Goal: Information Seeking & Learning: Learn about a topic

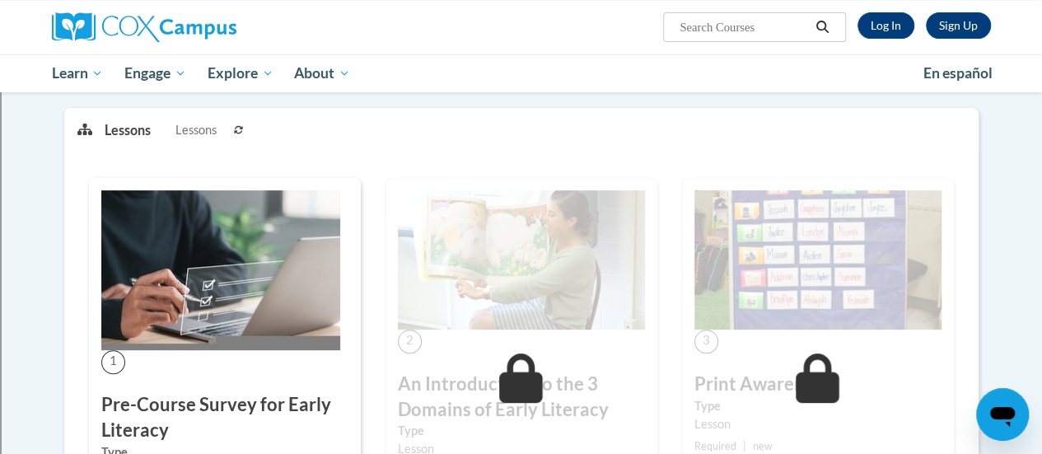
scroll to position [197, 0]
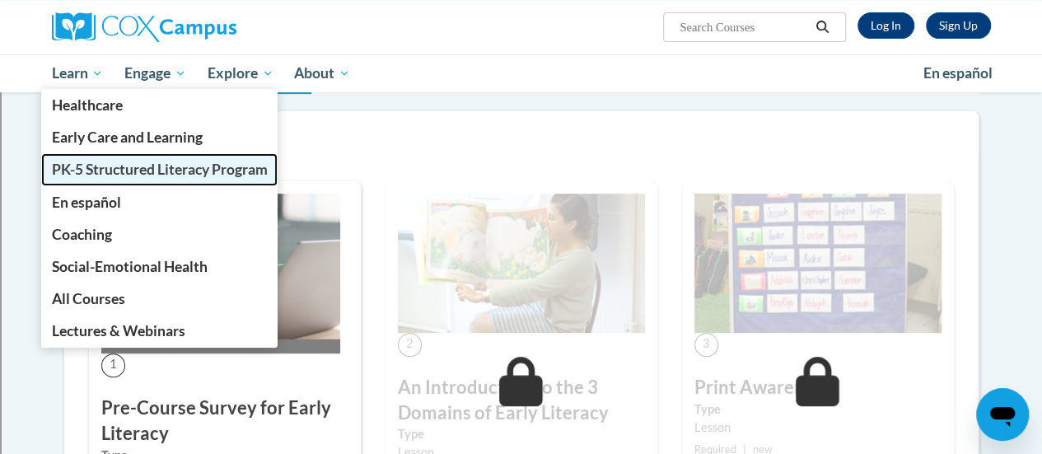
click at [96, 159] on link "PK-5 Structured Literacy Program" at bounding box center [159, 169] width 237 height 32
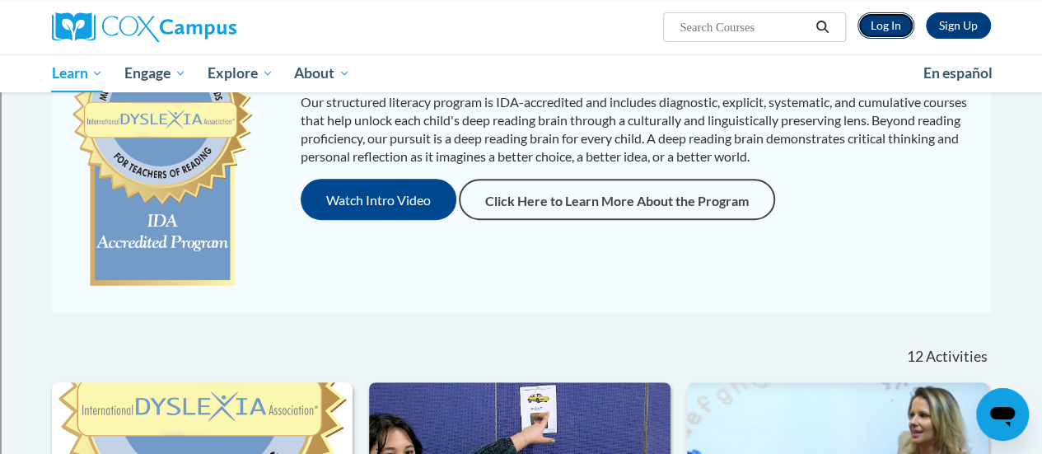
click at [896, 19] on link "Log In" at bounding box center [885, 25] width 57 height 26
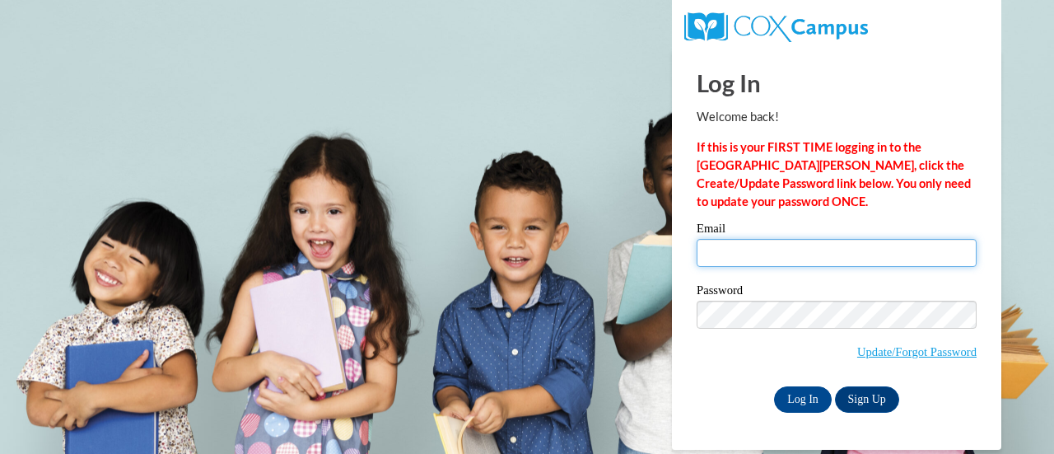
click at [718, 253] on input "Email" at bounding box center [837, 253] width 280 height 28
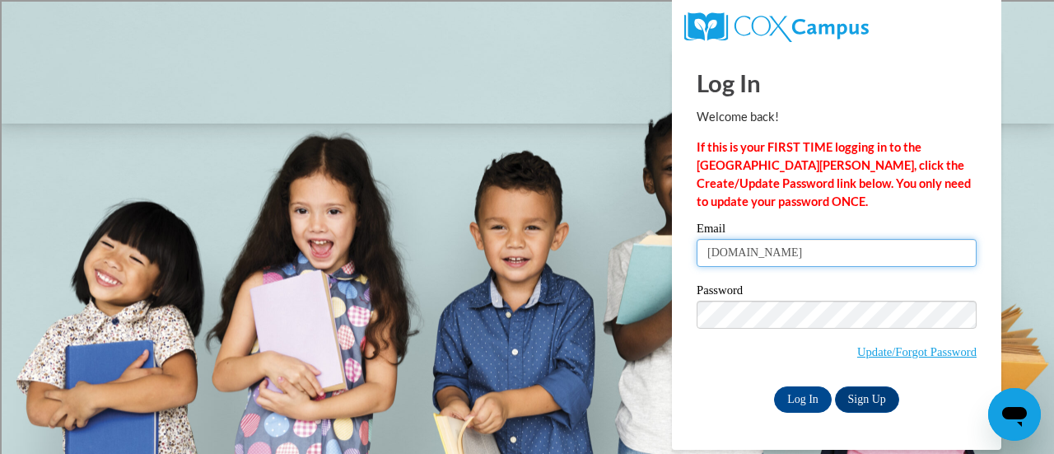
type input "megan.foulk@rusd.org"
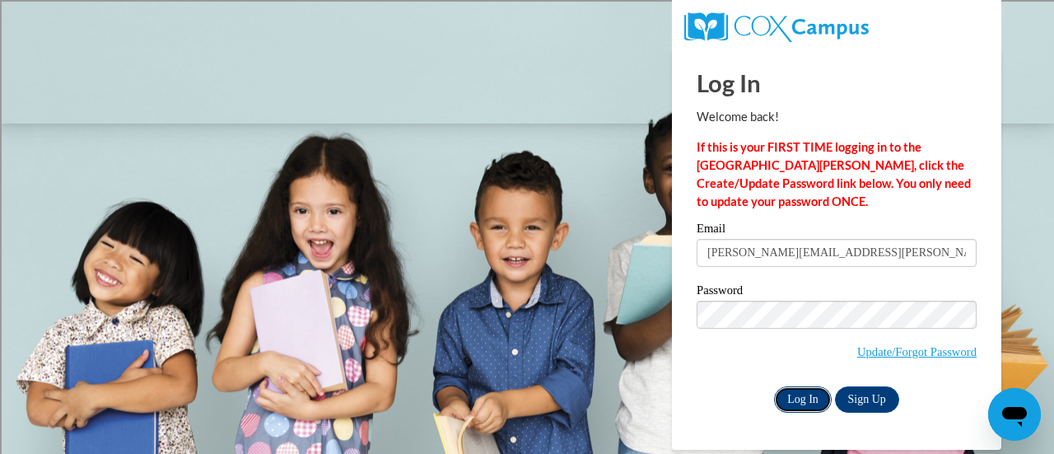
click at [810, 399] on input "Log In" at bounding box center [803, 399] width 58 height 26
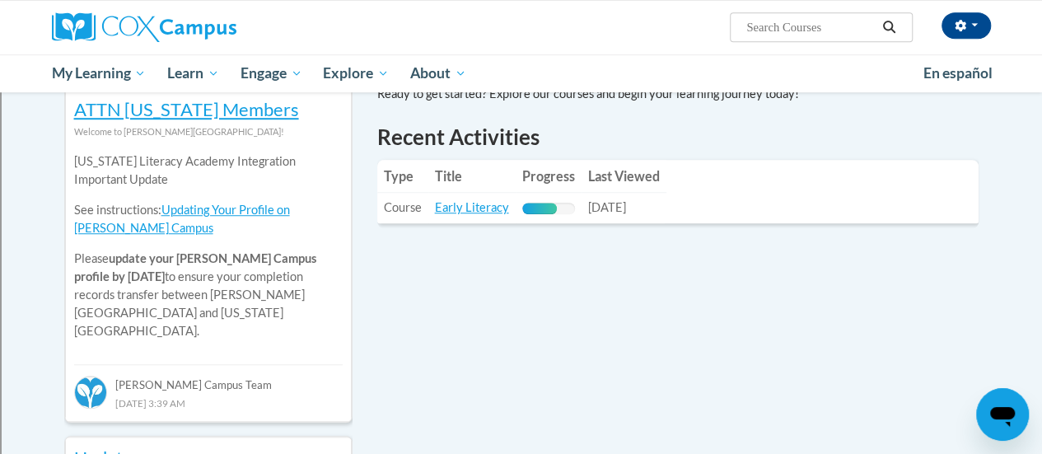
scroll to position [563, 0]
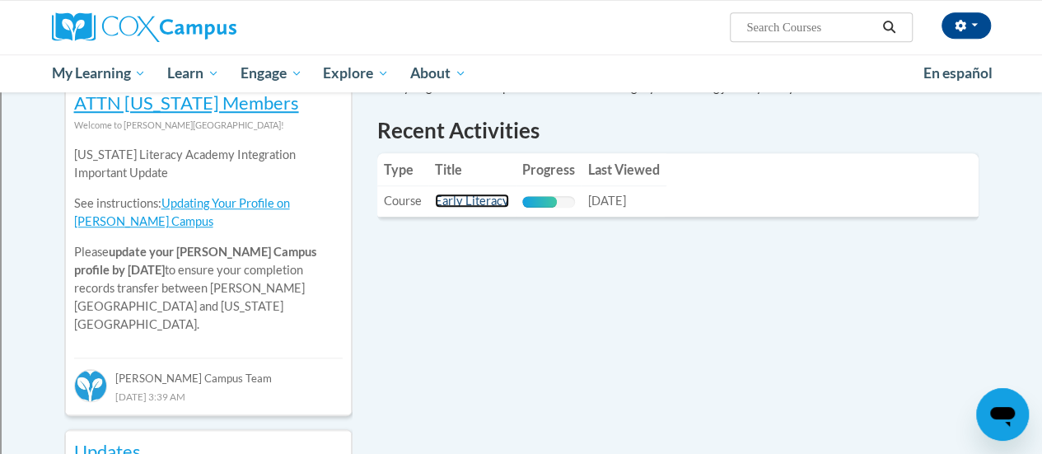
click at [492, 203] on link "Early Literacy" at bounding box center [472, 201] width 74 height 14
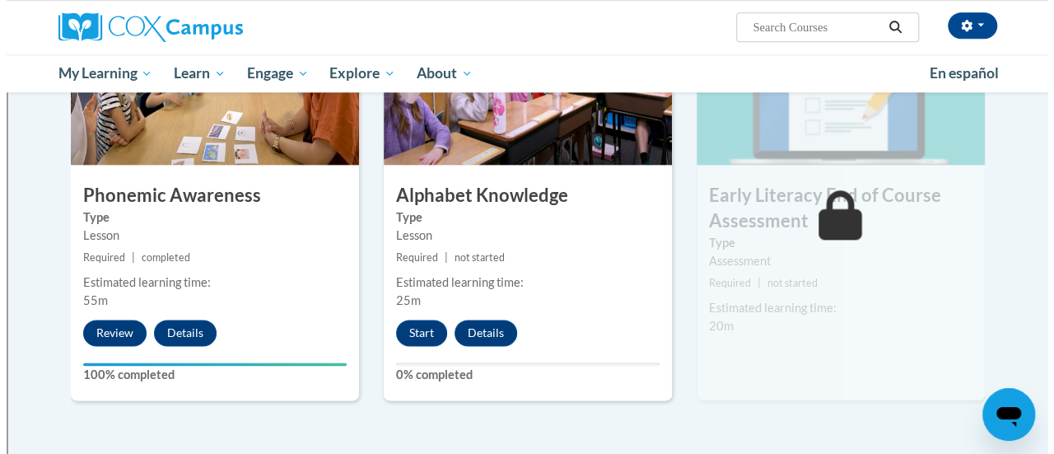
scroll to position [922, 0]
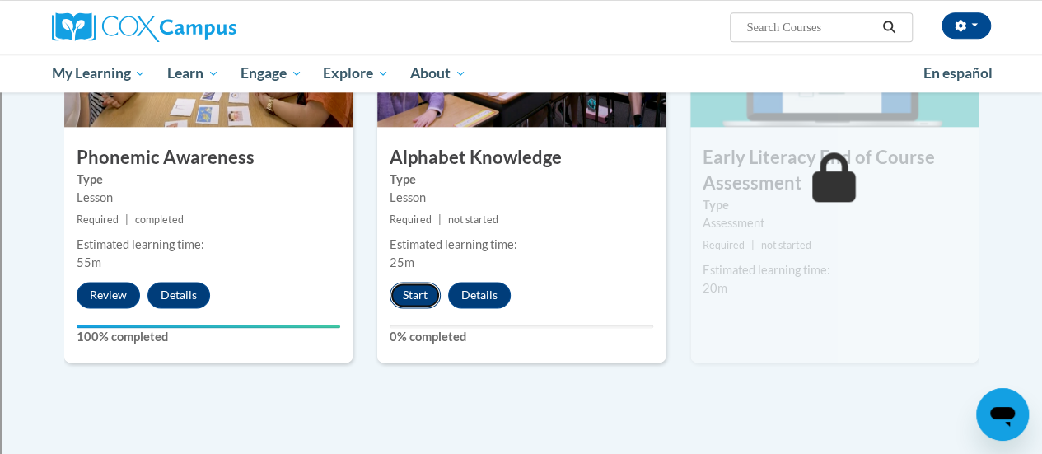
click at [413, 290] on button "Start" at bounding box center [415, 295] width 51 height 26
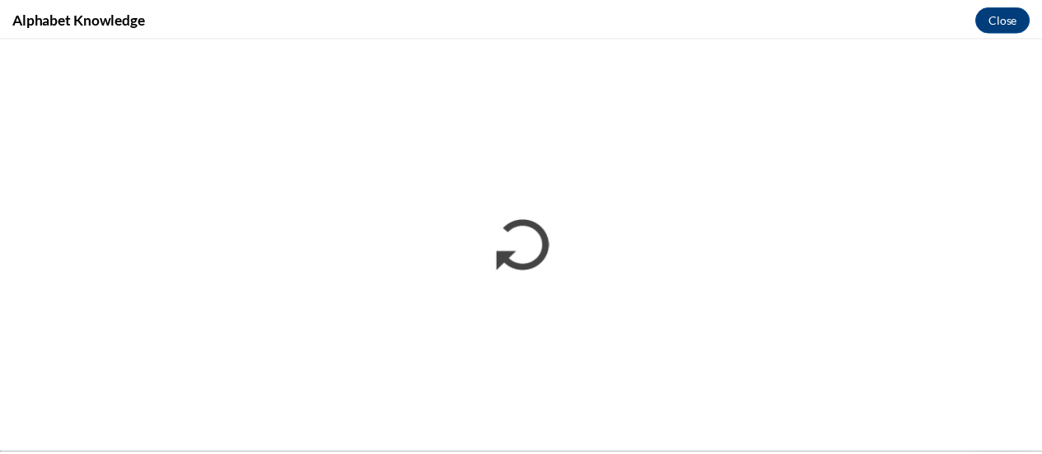
scroll to position [0, 0]
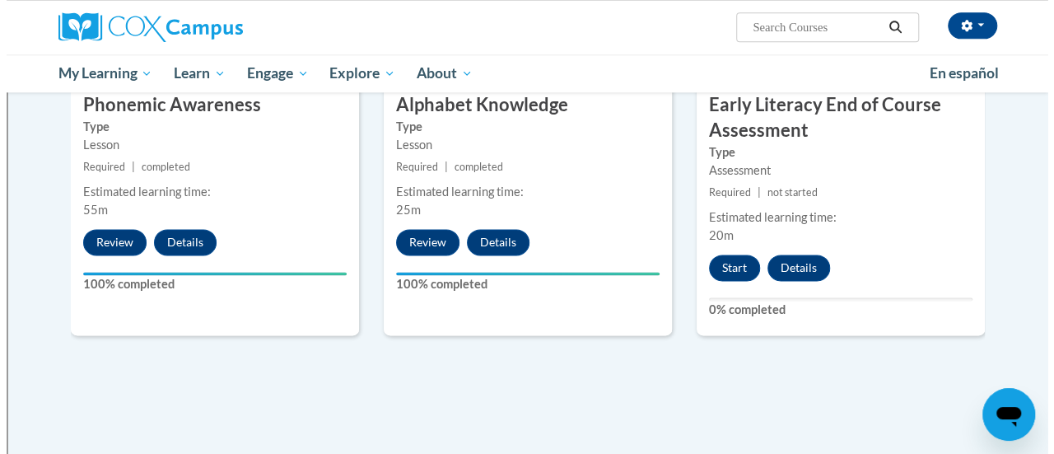
scroll to position [976, 0]
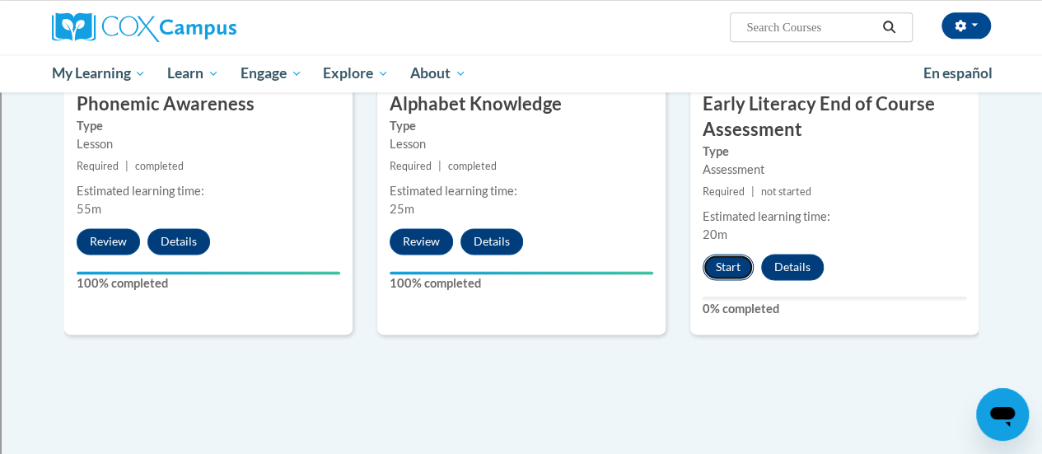
click at [726, 268] on button "Start" at bounding box center [728, 267] width 51 height 26
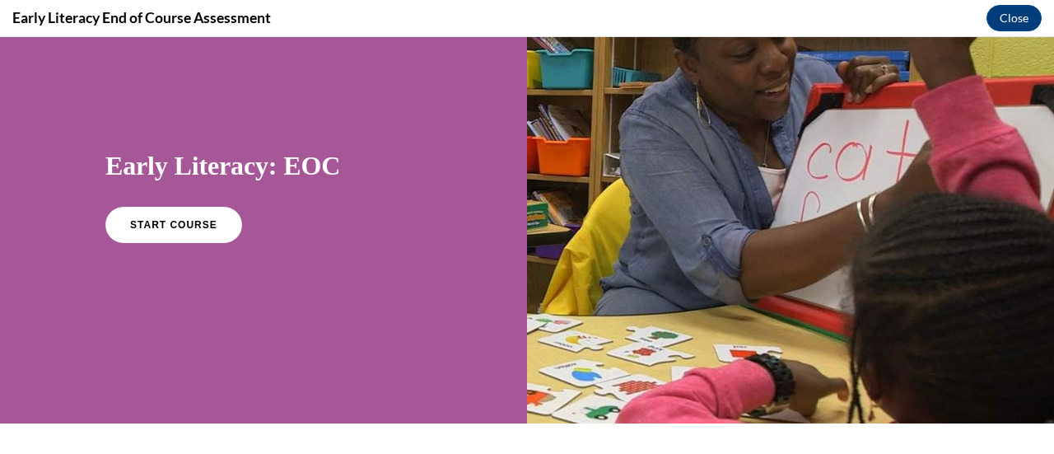
scroll to position [73, 0]
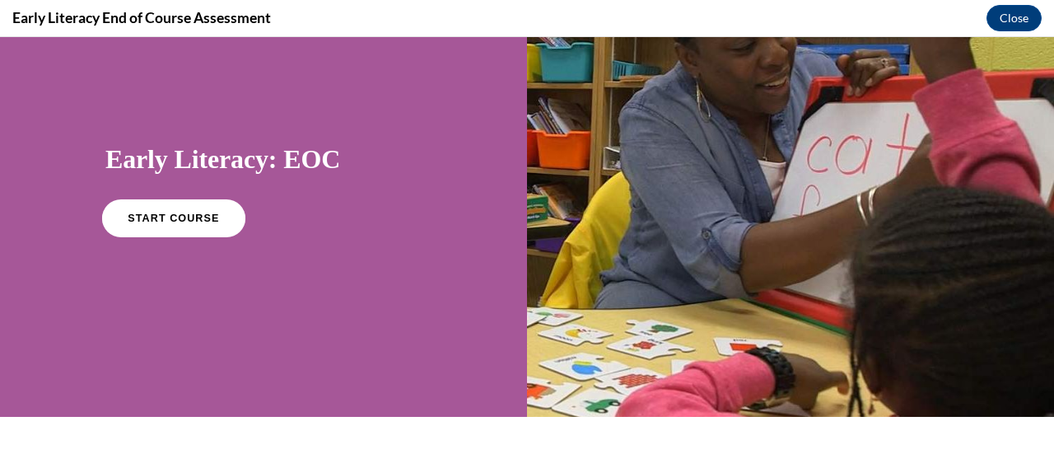
click at [202, 218] on span "START COURSE" at bounding box center [173, 218] width 91 height 12
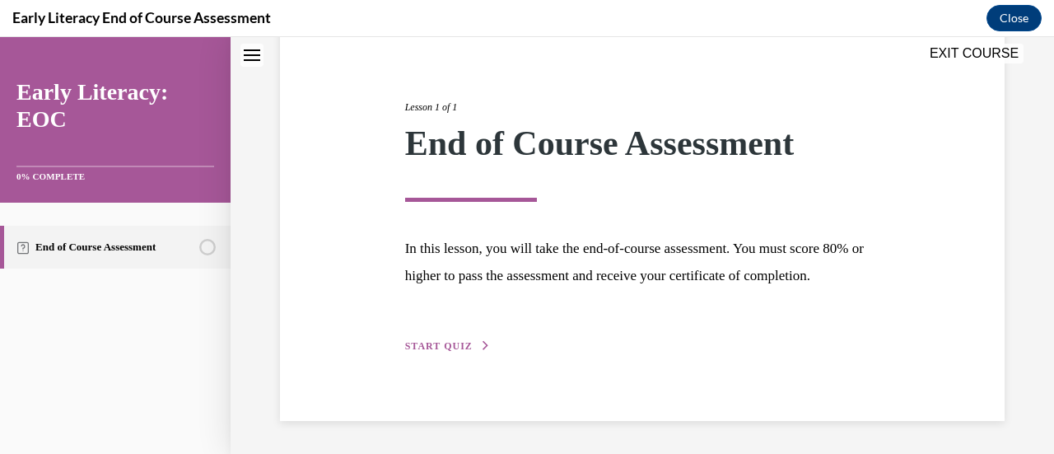
scroll to position [193, 0]
click at [420, 358] on div "Lesson 1 of 1 End of Course Assessment In this lesson, you will take the end-of…" at bounding box center [642, 208] width 725 height 425
click at [432, 348] on span "START QUIZ" at bounding box center [439, 346] width 68 height 12
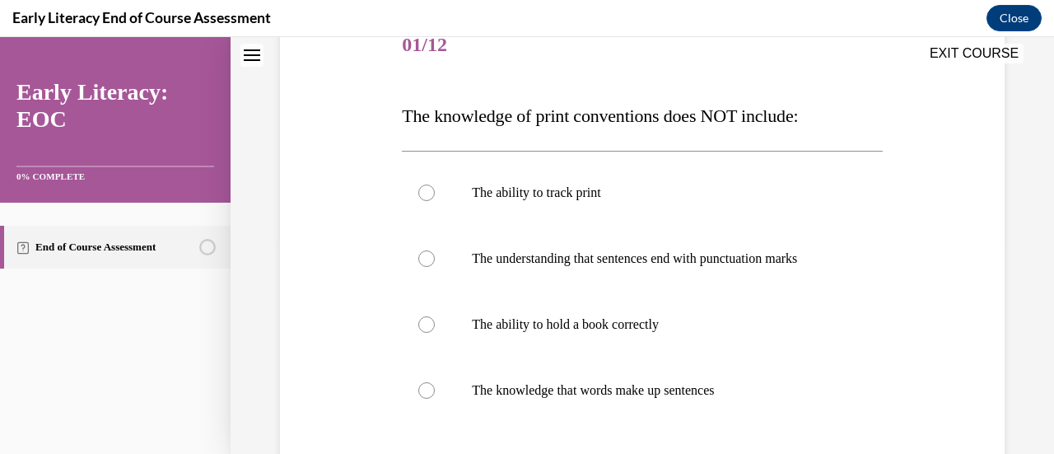
scroll to position [221, 0]
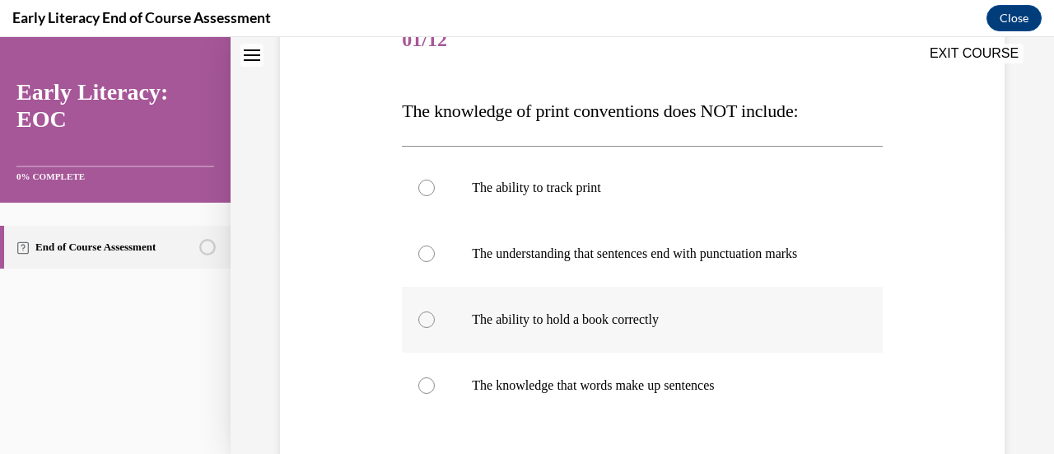
click at [697, 320] on p "The ability to hold a book correctly" at bounding box center [656, 319] width 369 height 16
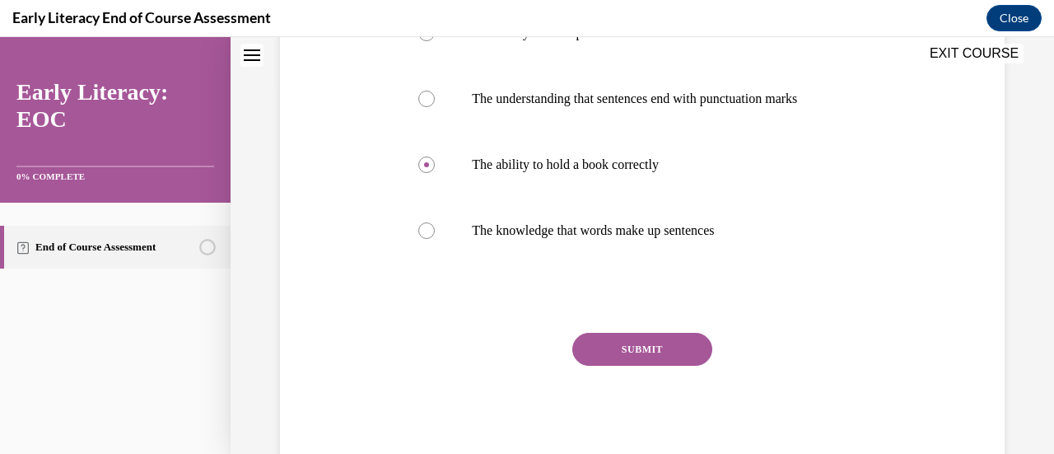
scroll to position [422, 0]
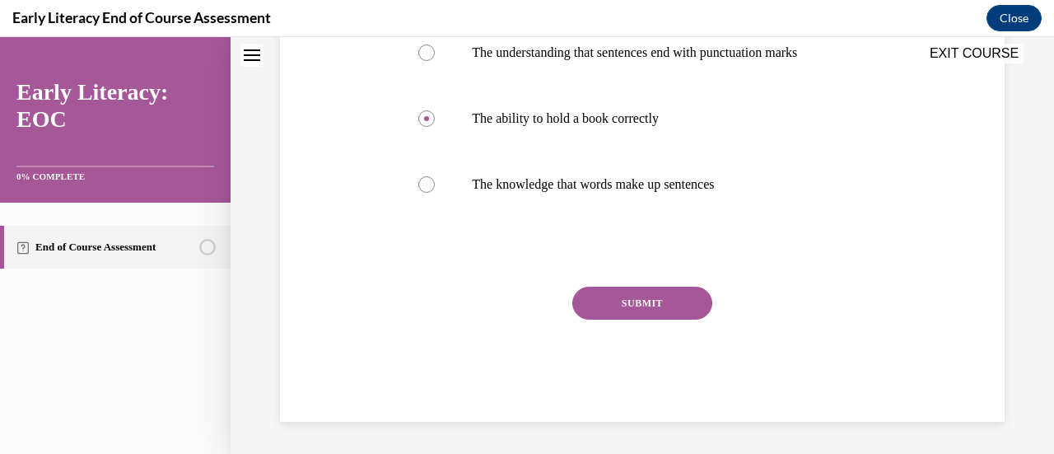
click at [698, 318] on div "SUBMIT" at bounding box center [642, 328] width 480 height 82
click at [684, 305] on button "SUBMIT" at bounding box center [642, 303] width 140 height 33
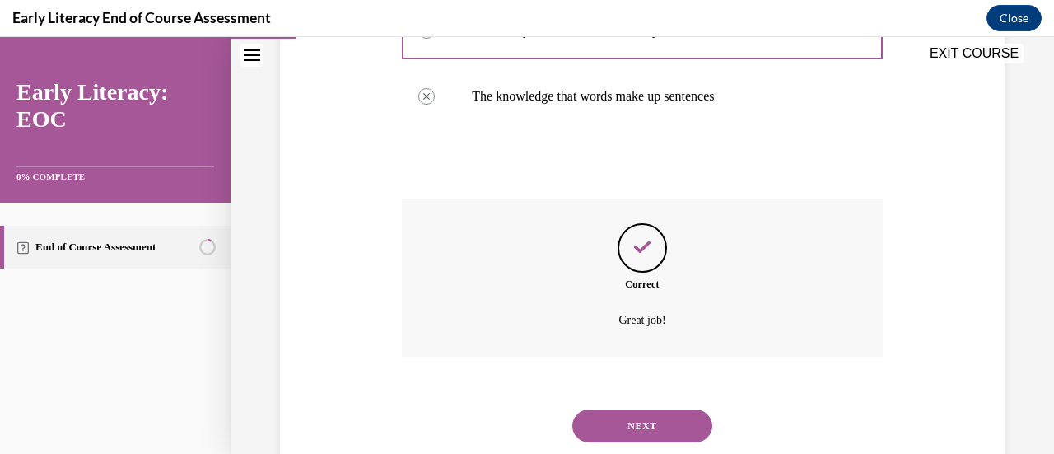
scroll to position [555, 0]
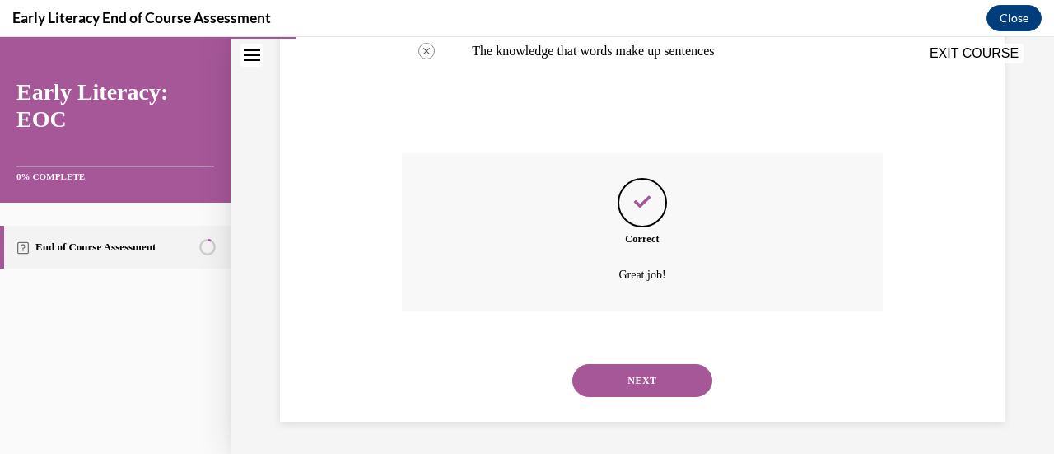
click at [634, 379] on button "NEXT" at bounding box center [642, 380] width 140 height 33
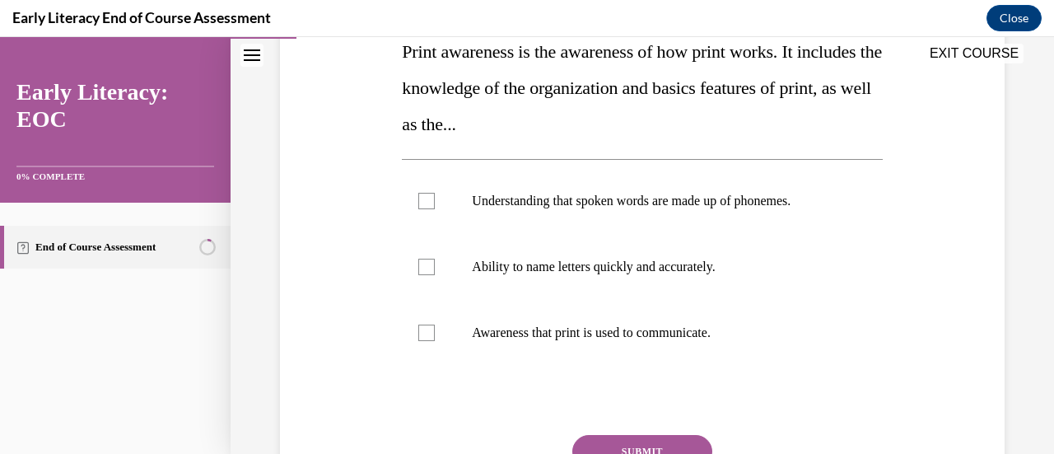
scroll to position [279, 0]
click at [636, 342] on div at bounding box center [642, 334] width 480 height 66
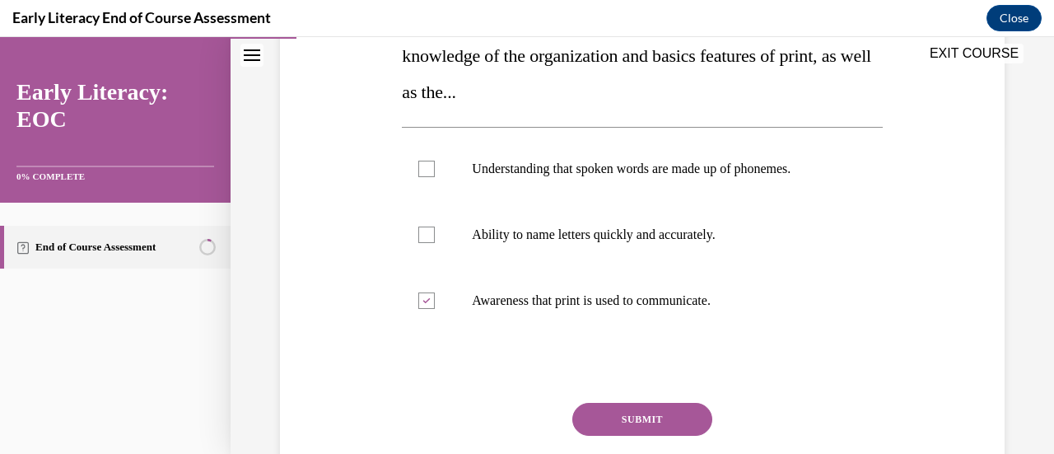
click at [692, 416] on button "SUBMIT" at bounding box center [642, 419] width 140 height 33
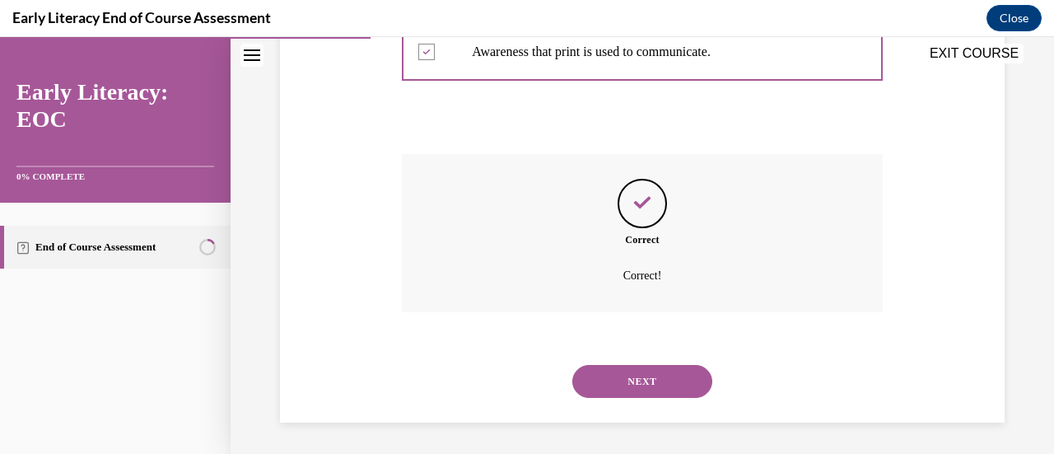
scroll to position [562, 0]
click at [660, 365] on button "NEXT" at bounding box center [642, 380] width 140 height 33
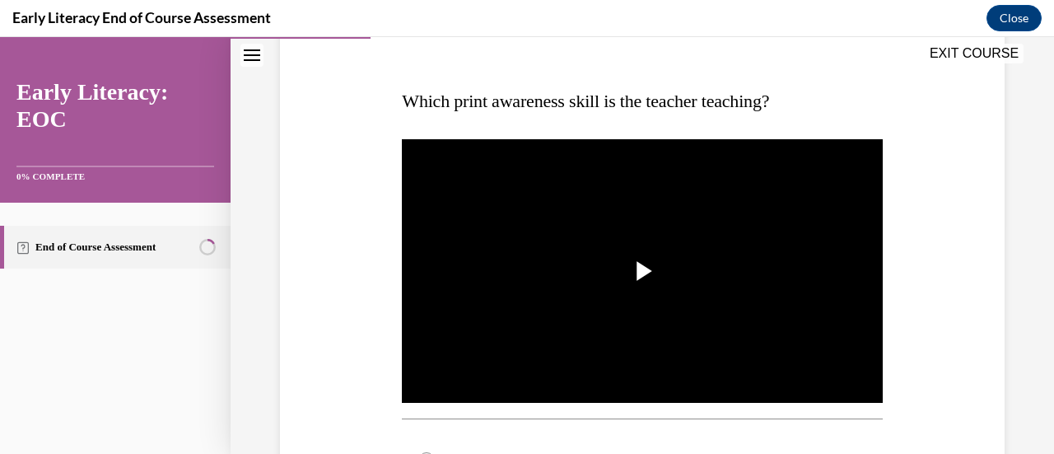
scroll to position [236, 0]
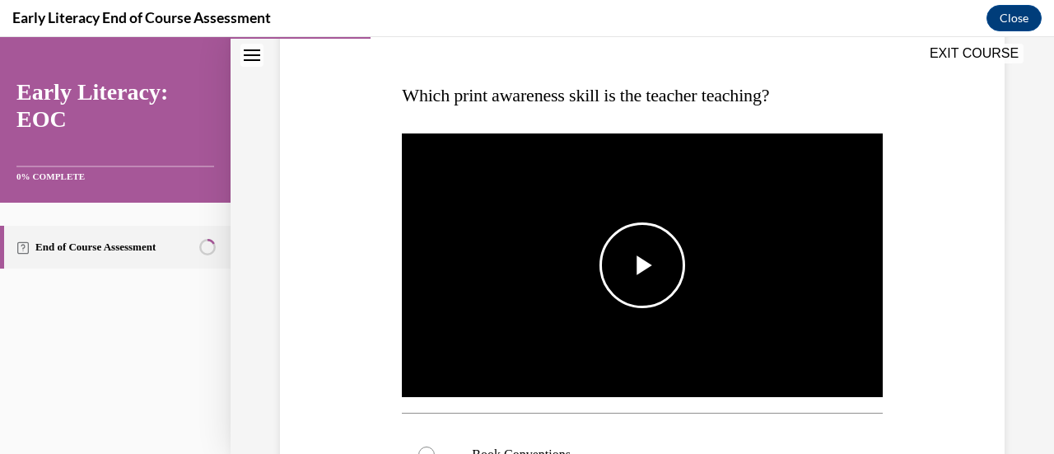
click at [642, 265] on span "Video player" at bounding box center [642, 265] width 0 height 0
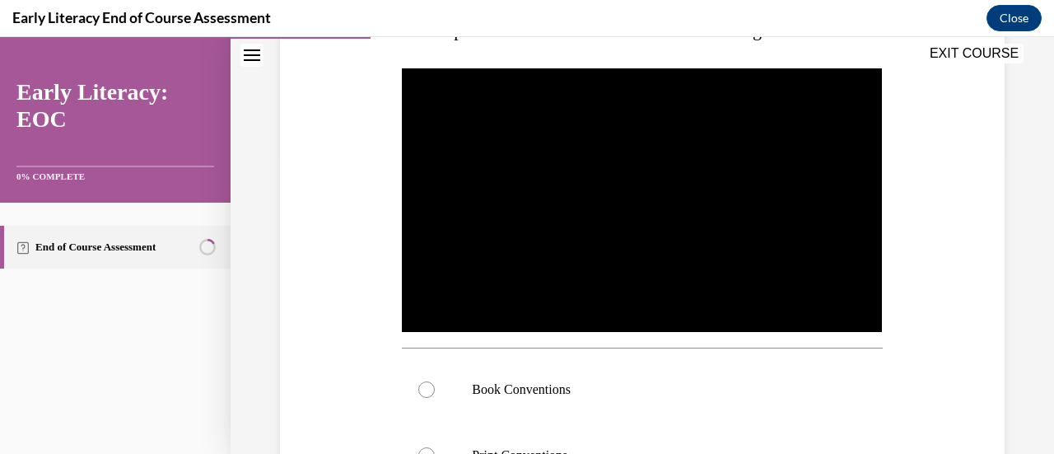
scroll to position [301, 0]
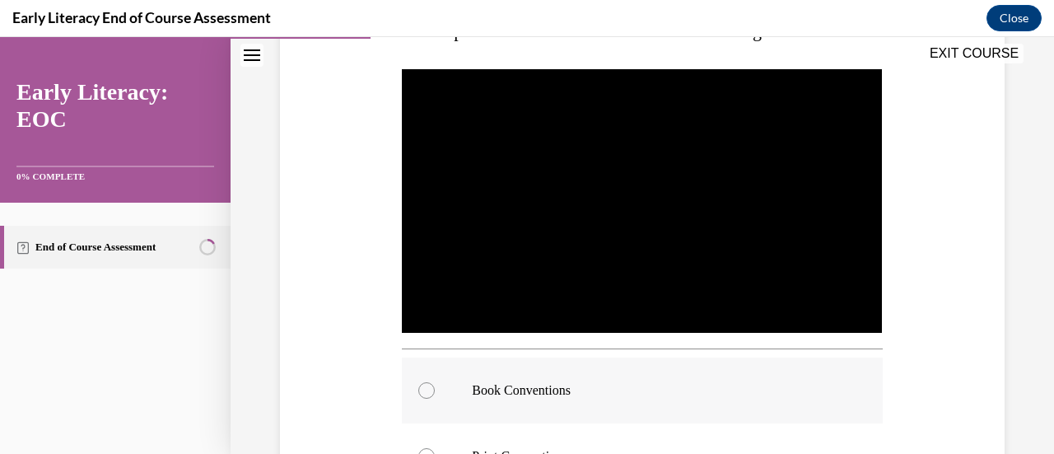
click at [581, 382] on p "Book Conventions" at bounding box center [656, 390] width 369 height 16
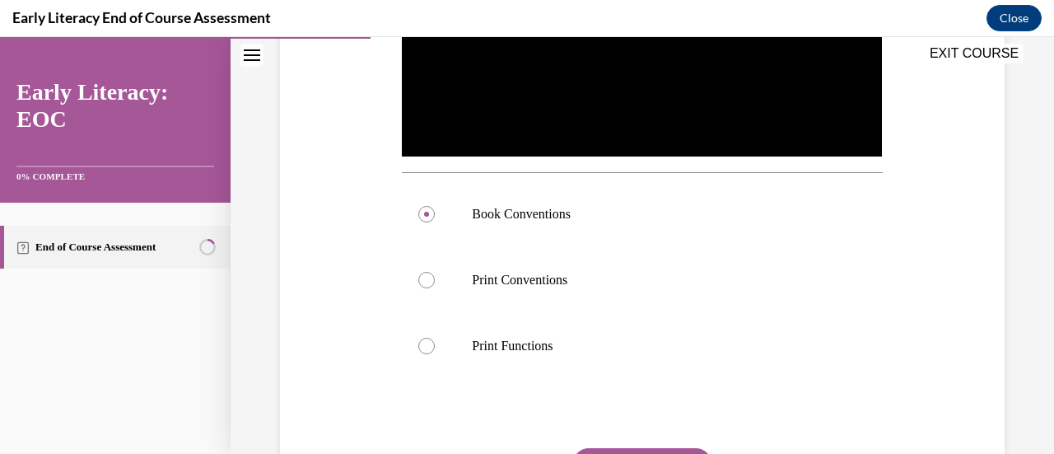
scroll to position [515, 0]
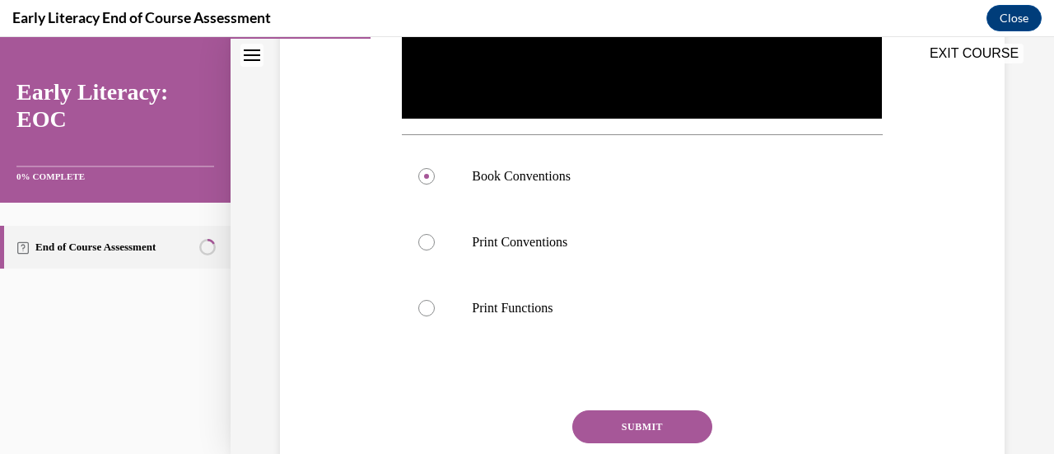
click at [656, 410] on button "SUBMIT" at bounding box center [642, 426] width 140 height 33
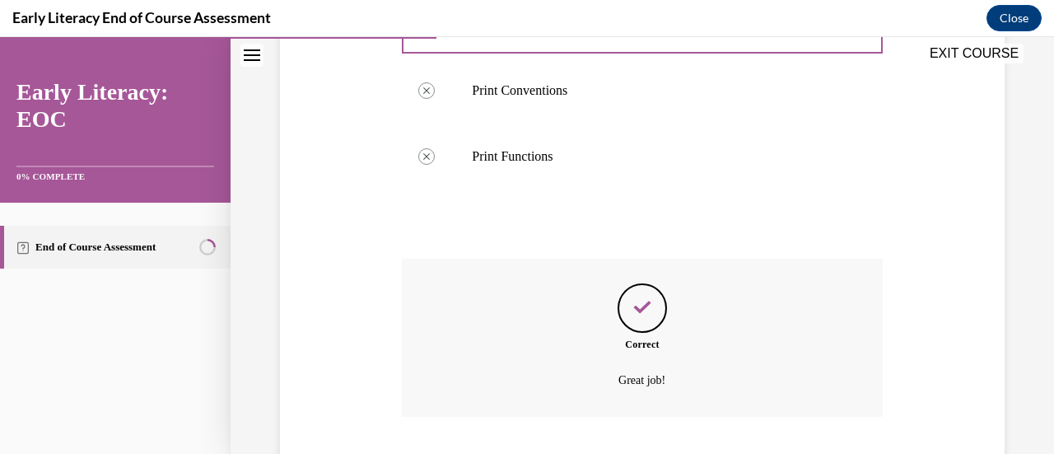
scroll to position [767, 0]
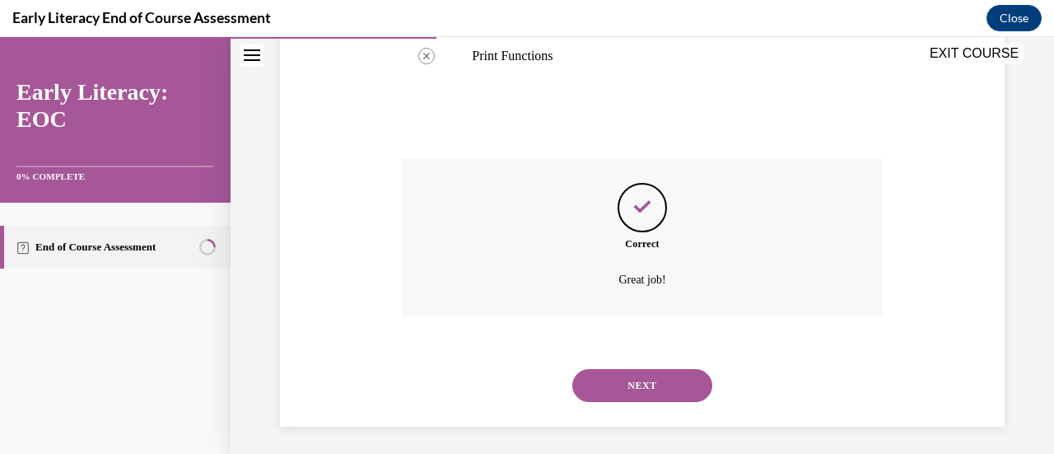
click at [656, 389] on button "NEXT" at bounding box center [642, 385] width 140 height 33
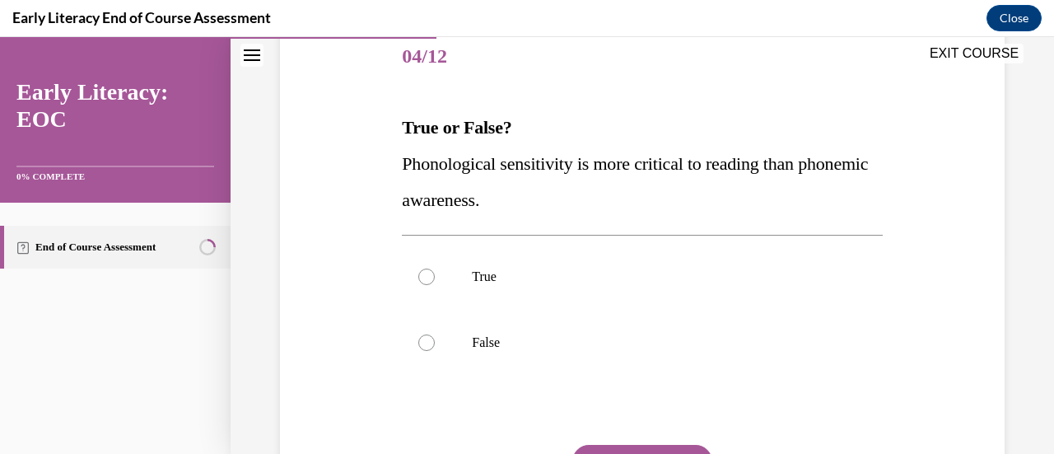
scroll to position [208, 0]
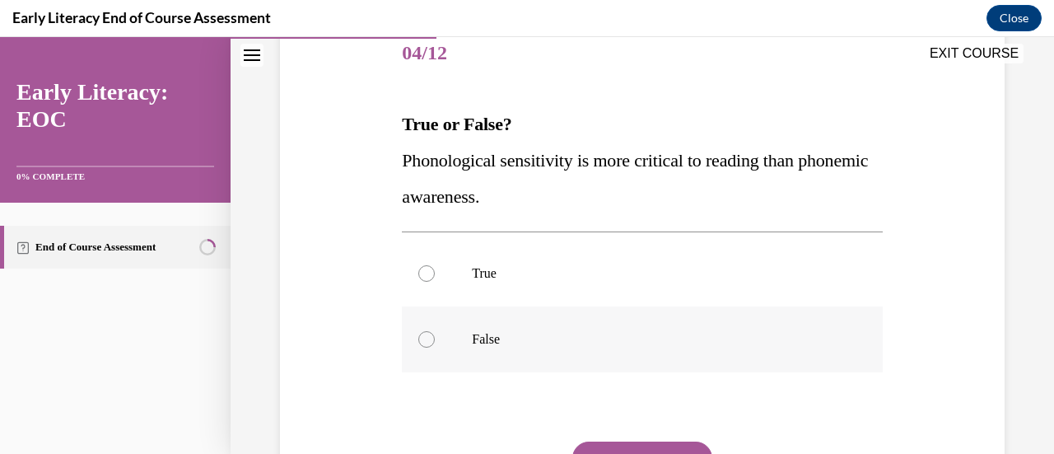
click at [557, 345] on p "False" at bounding box center [656, 339] width 369 height 16
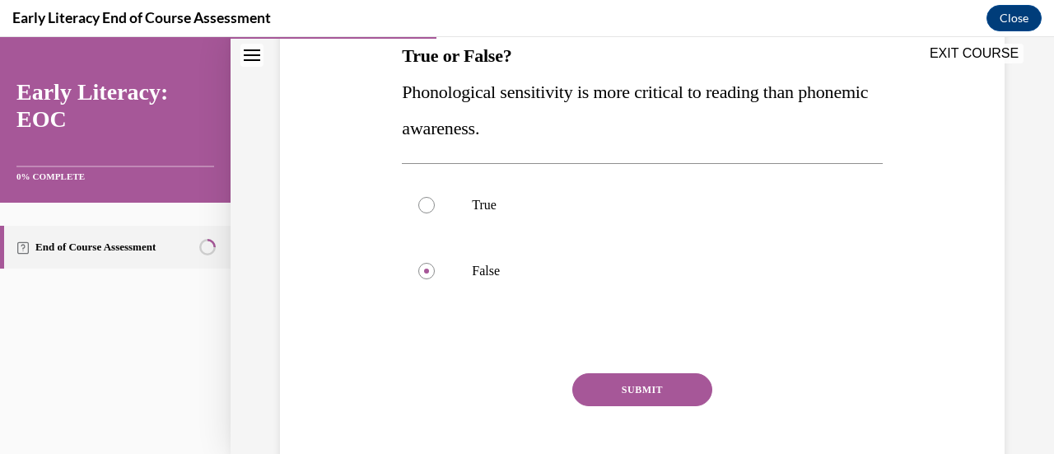
scroll to position [278, 0]
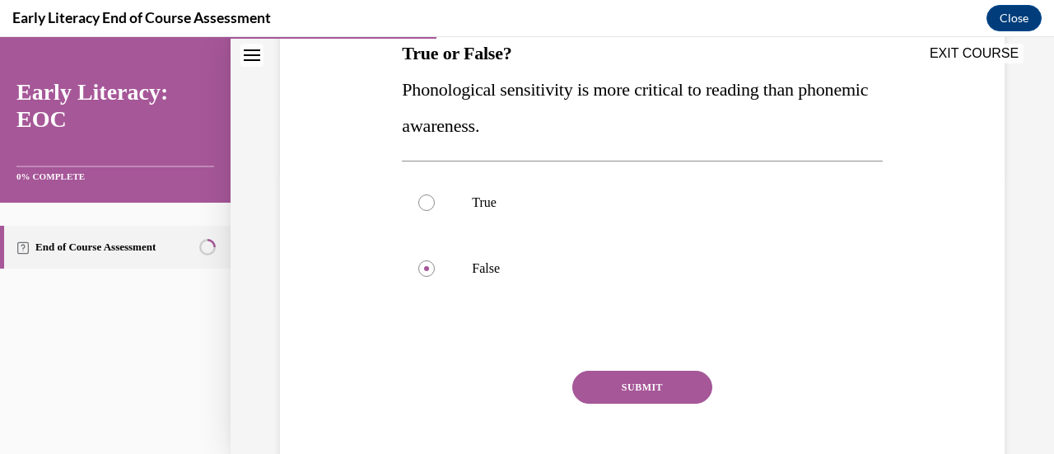
click at [652, 381] on button "SUBMIT" at bounding box center [642, 387] width 140 height 33
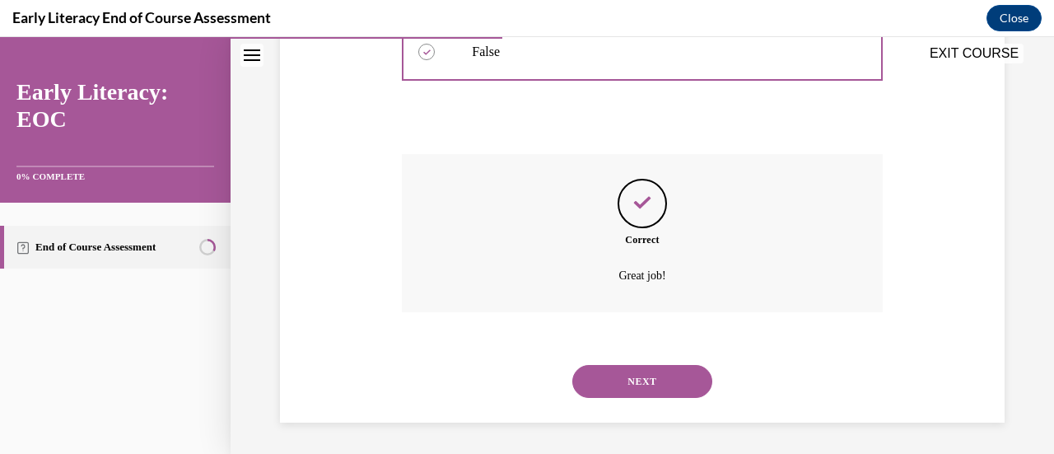
scroll to position [496, 0]
click at [648, 372] on button "NEXT" at bounding box center [642, 380] width 140 height 33
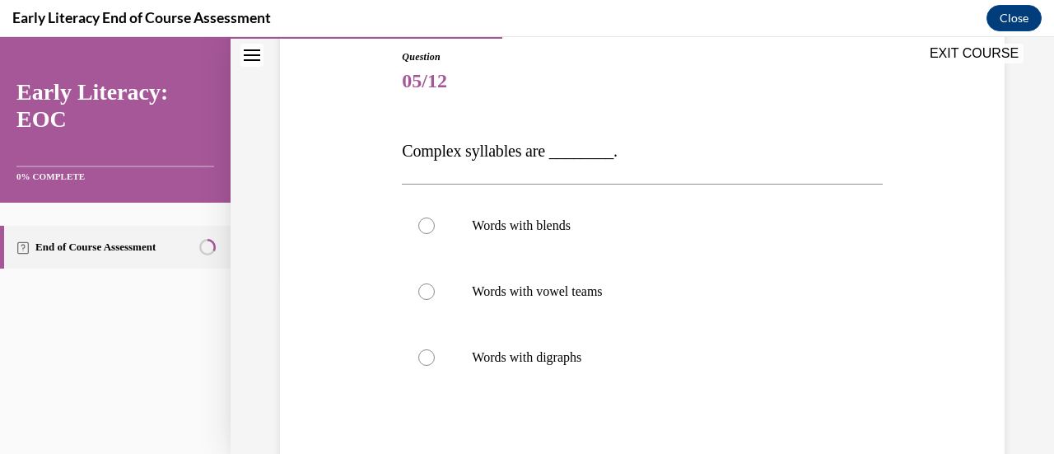
scroll to position [181, 0]
click at [666, 233] on div at bounding box center [642, 224] width 480 height 66
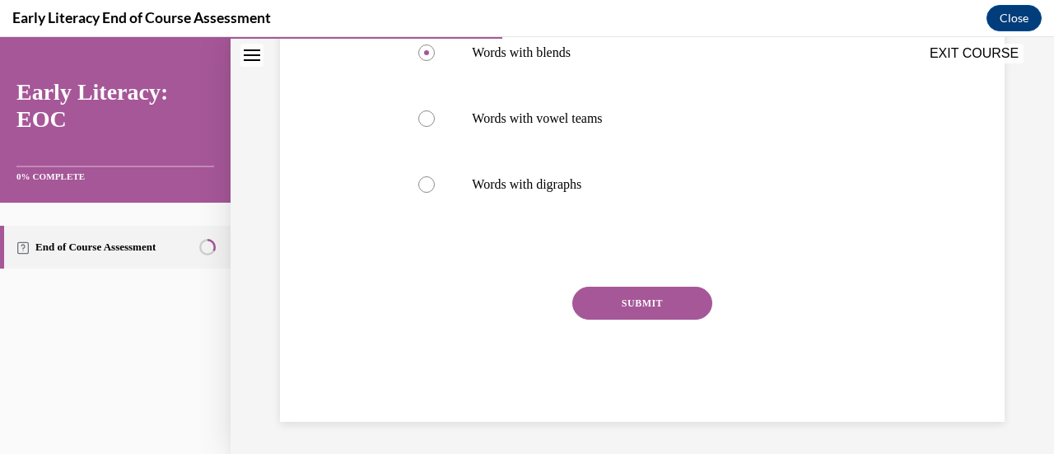
click at [641, 305] on button "SUBMIT" at bounding box center [642, 303] width 140 height 33
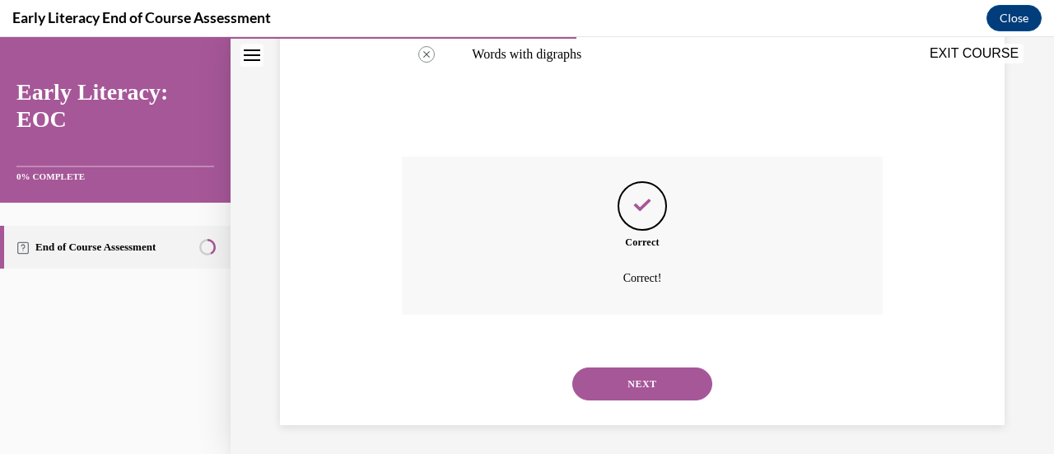
scroll to position [486, 0]
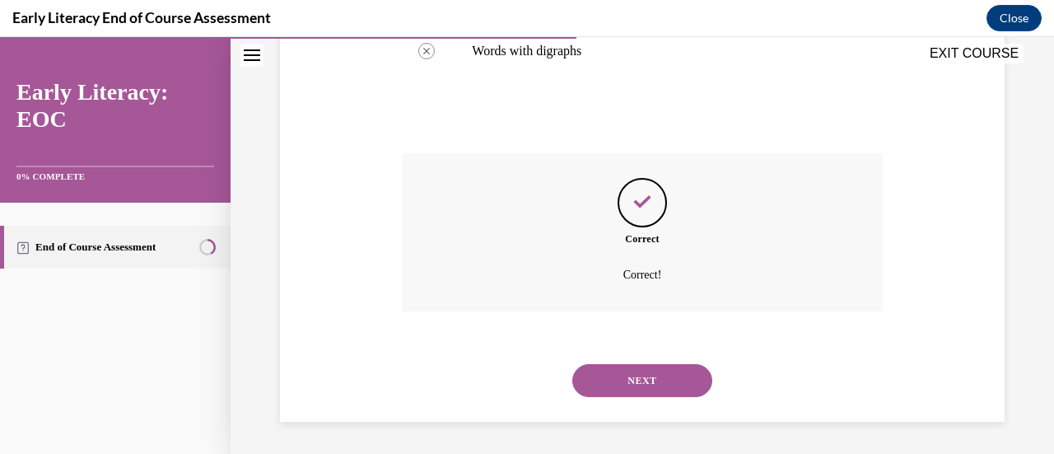
click at [631, 382] on button "NEXT" at bounding box center [642, 380] width 140 height 33
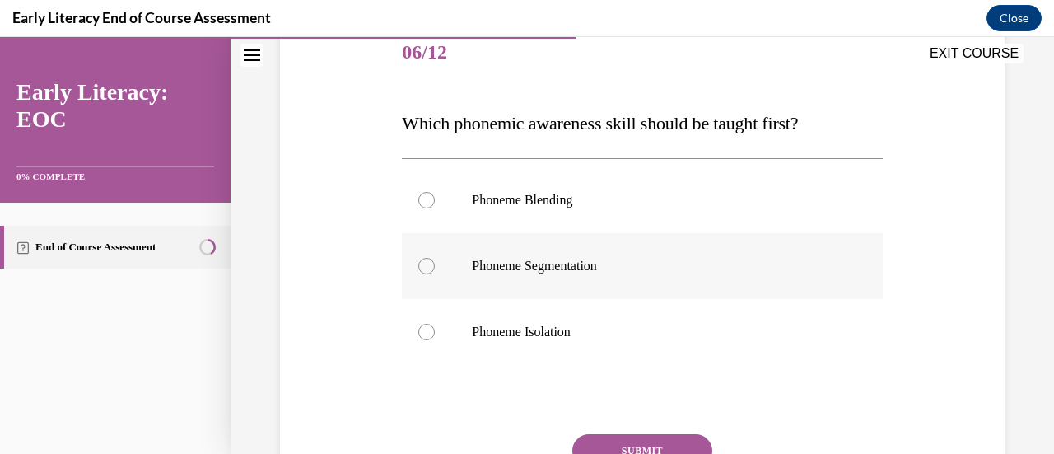
scroll to position [217, 0]
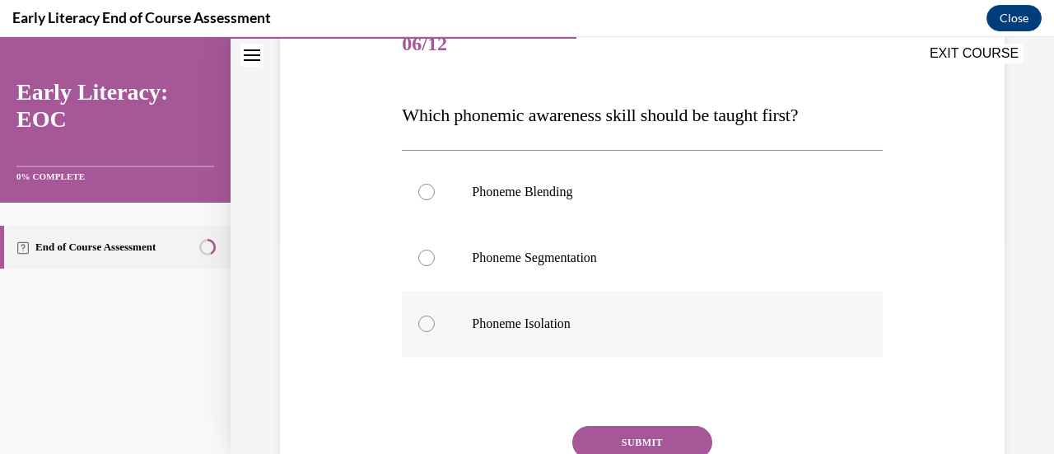
click at [697, 329] on p "Phoneme Isolation" at bounding box center [656, 323] width 369 height 16
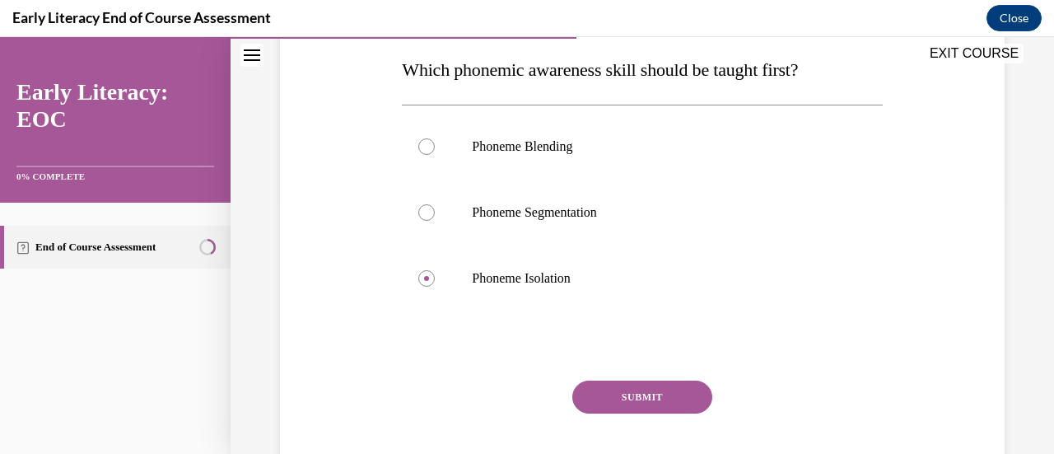
scroll to position [263, 0]
click at [681, 398] on button "SUBMIT" at bounding box center [642, 396] width 140 height 33
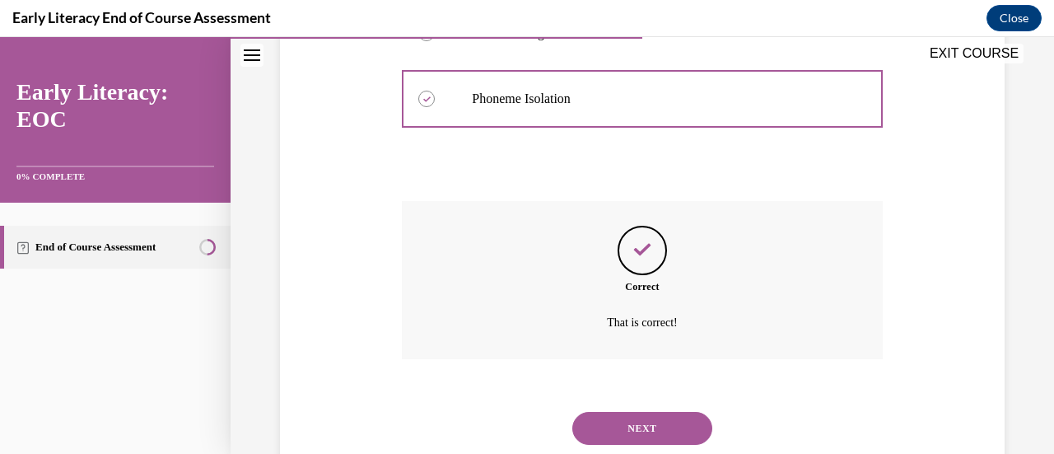
scroll to position [489, 0]
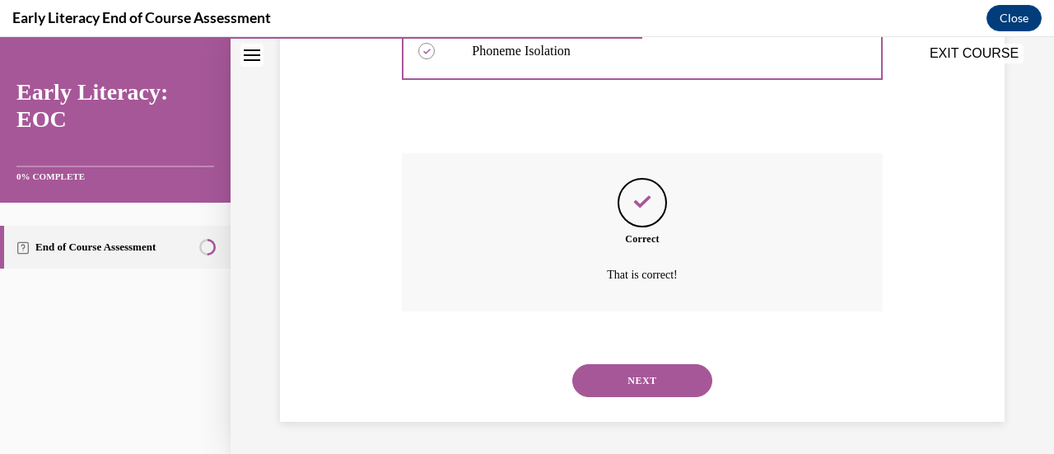
click at [654, 380] on button "NEXT" at bounding box center [642, 380] width 140 height 33
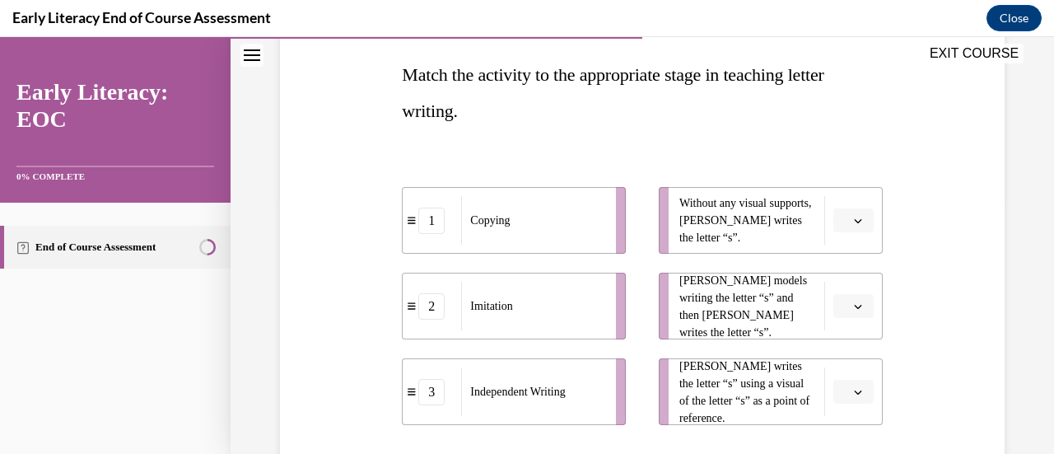
scroll to position [256, 0]
click at [845, 230] on button "button" at bounding box center [854, 221] width 40 height 25
click at [843, 364] on div "3" at bounding box center [840, 356] width 40 height 33
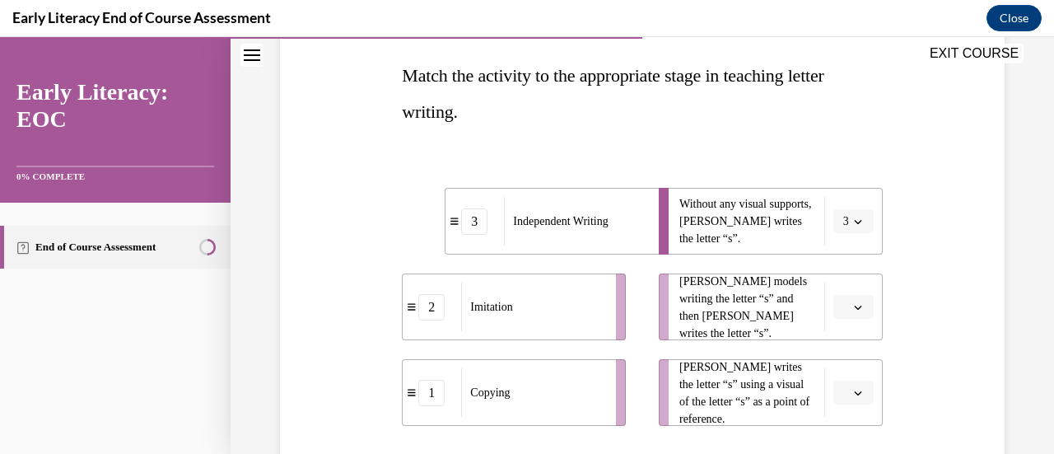
click at [837, 315] on button "button" at bounding box center [854, 307] width 40 height 25
click at [907, 317] on div "Question 07/12 Match the activity to the appropriate stage in teaching letter w…" at bounding box center [642, 276] width 733 height 707
click at [840, 399] on button "button" at bounding box center [854, 393] width 40 height 25
click at [838, 294] on span "1" at bounding box center [837, 289] width 6 height 13
click at [841, 304] on button "button" at bounding box center [854, 307] width 40 height 25
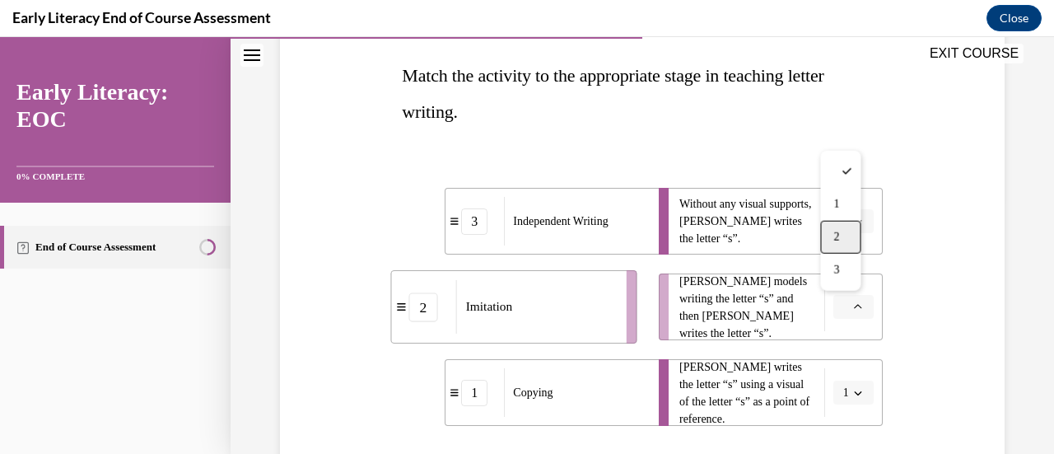
click at [843, 247] on div "2" at bounding box center [840, 237] width 40 height 33
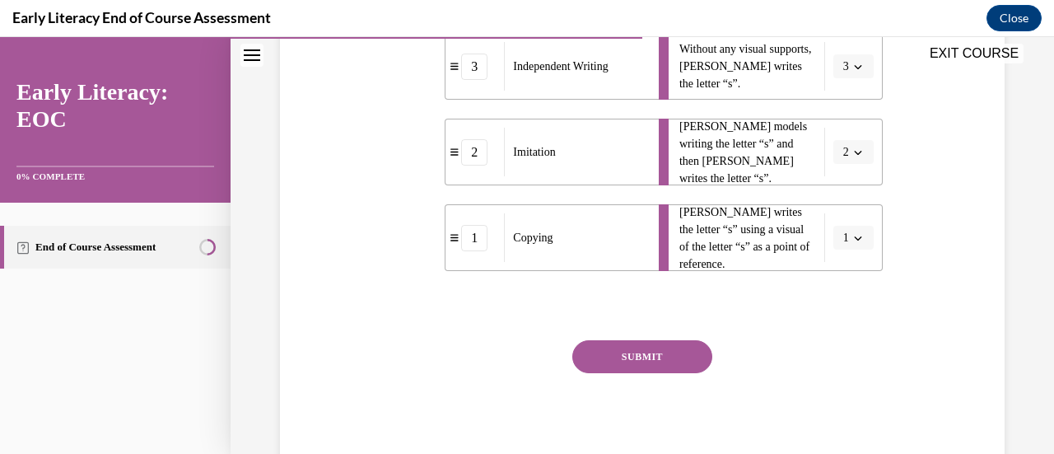
click at [692, 343] on button "SUBMIT" at bounding box center [642, 356] width 140 height 33
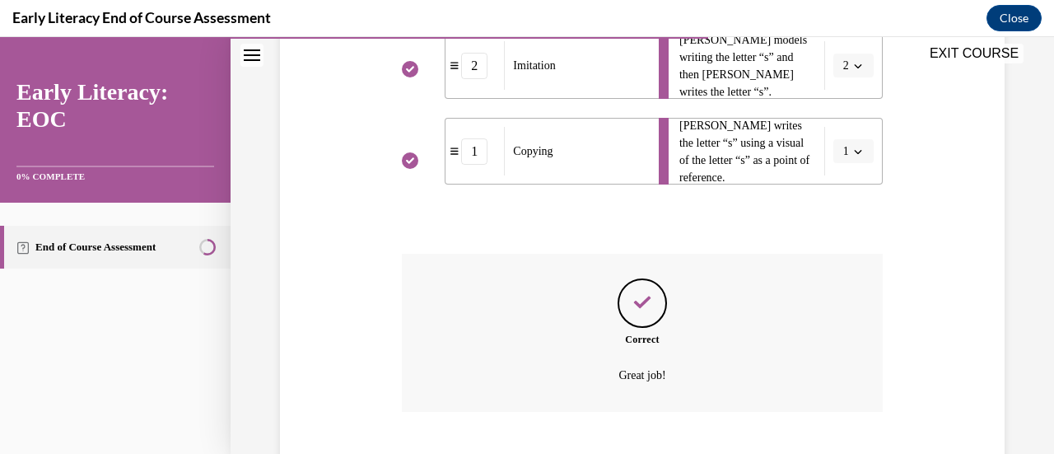
scroll to position [598, 0]
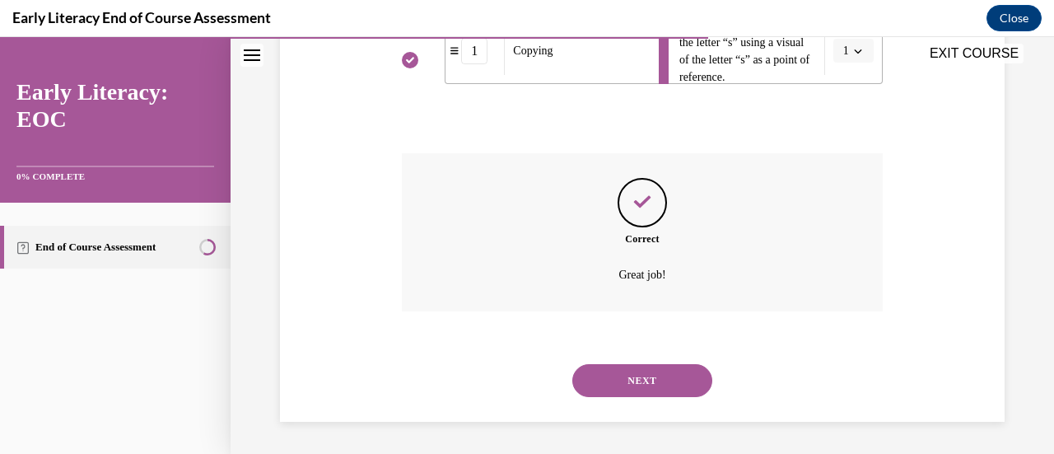
click at [666, 380] on button "NEXT" at bounding box center [642, 380] width 140 height 33
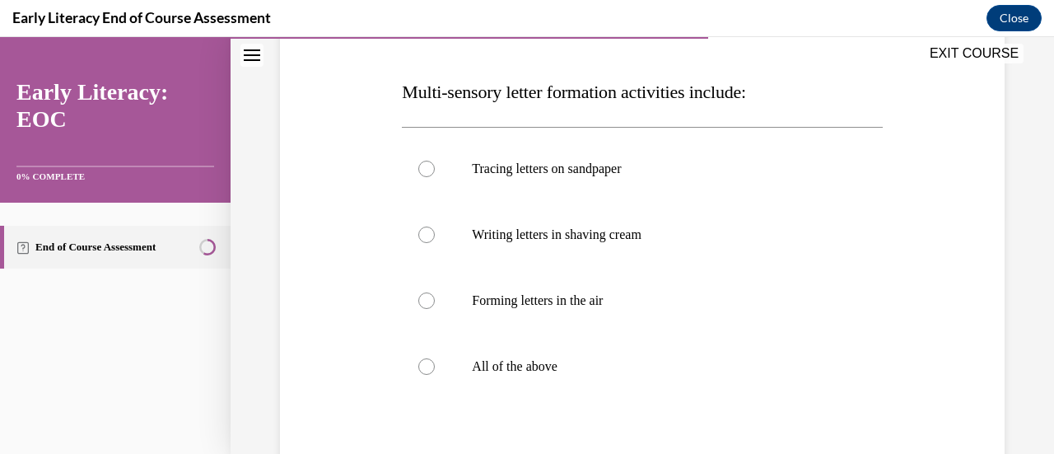
scroll to position [240, 0]
click at [596, 371] on p "All of the above" at bounding box center [656, 365] width 369 height 16
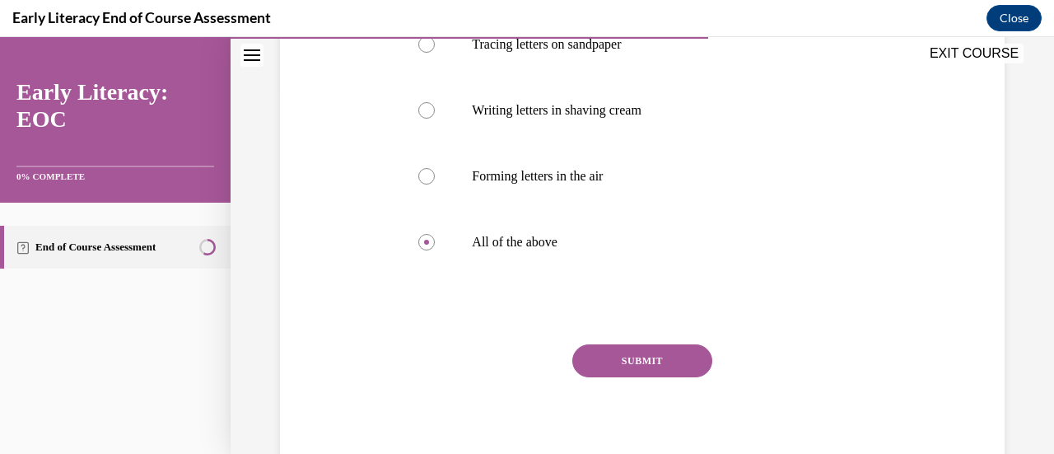
scroll to position [371, 0]
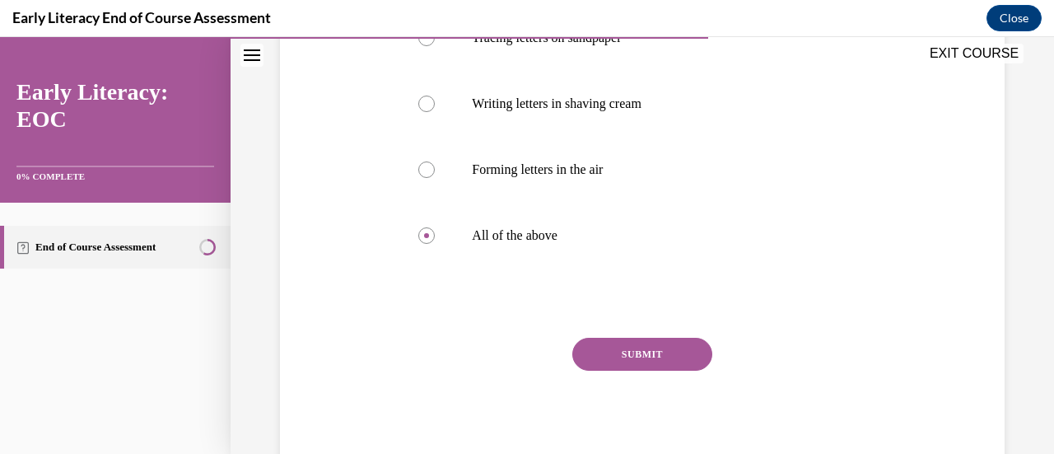
click at [675, 371] on div "SUBMIT" at bounding box center [642, 379] width 480 height 82
click at [674, 361] on button "SUBMIT" at bounding box center [642, 354] width 140 height 33
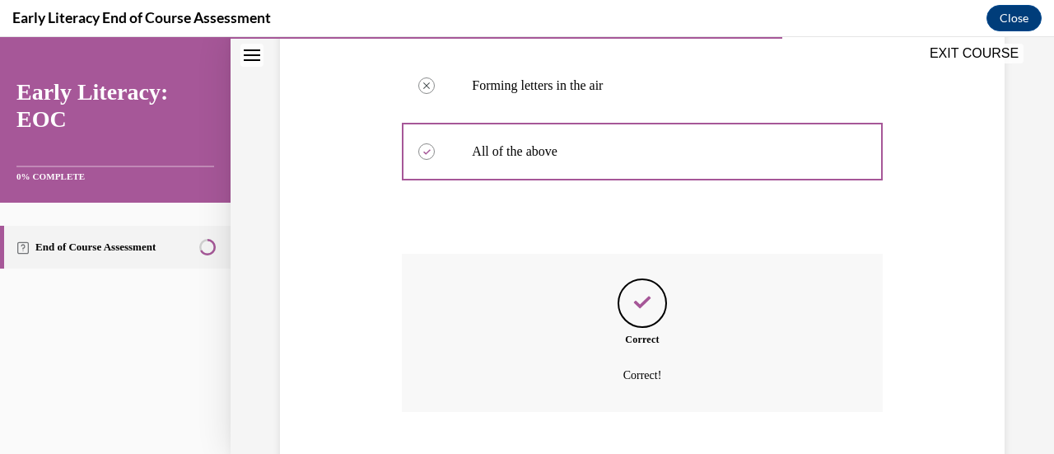
scroll to position [555, 0]
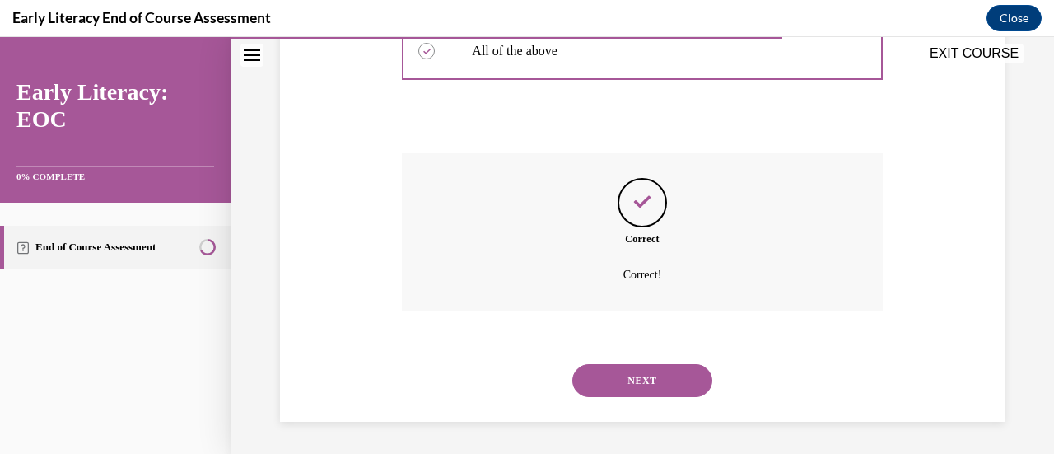
click at [667, 371] on button "NEXT" at bounding box center [642, 380] width 140 height 33
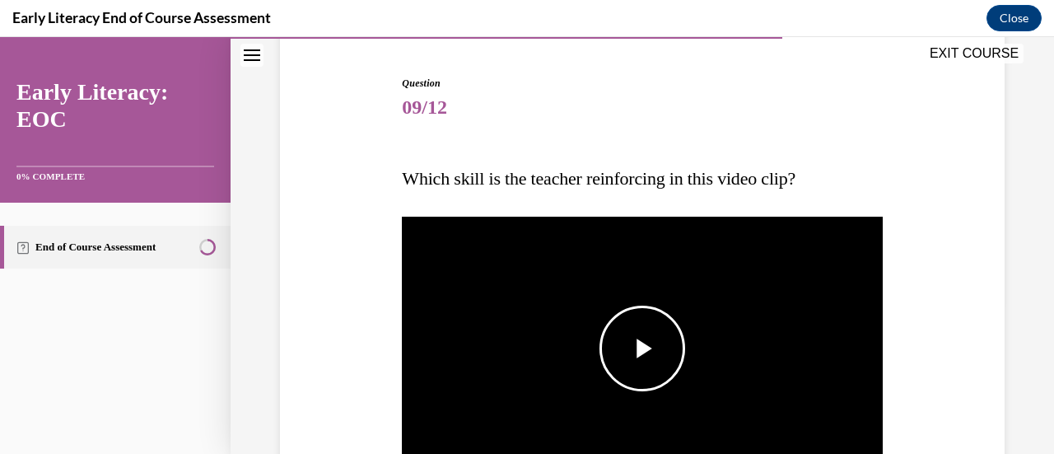
click at [642, 348] on span "Video player" at bounding box center [642, 348] width 0 height 0
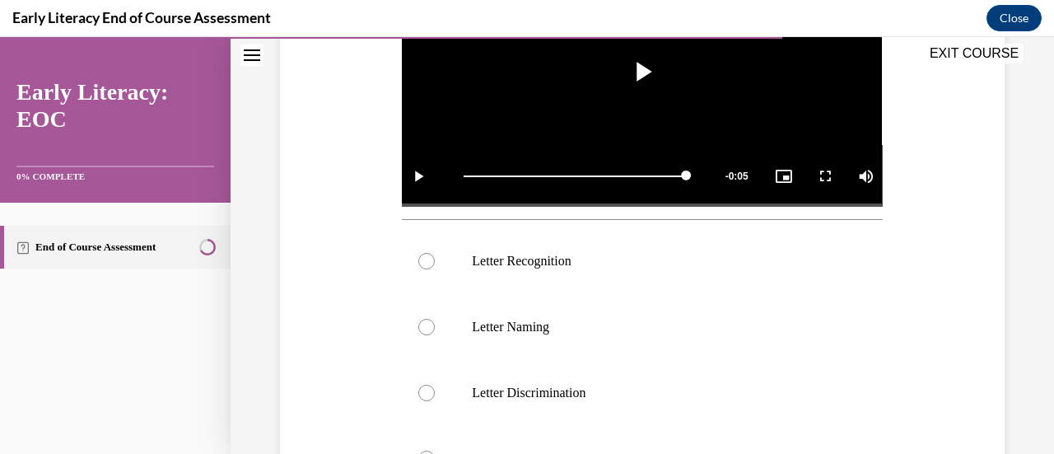
scroll to position [432, 0]
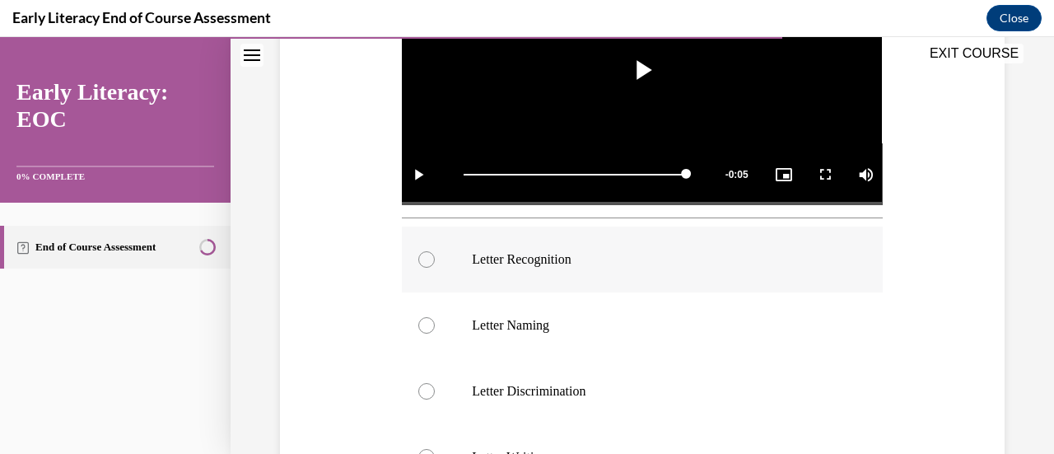
click at [632, 251] on p "Letter Recognition" at bounding box center [656, 259] width 369 height 16
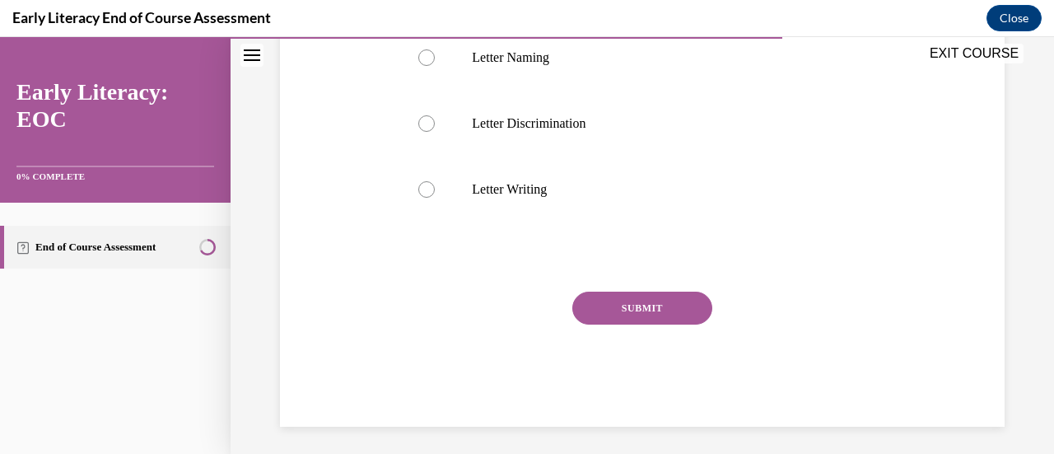
click at [661, 325] on div "SUBMIT" at bounding box center [642, 333] width 480 height 82
click at [656, 293] on button "SUBMIT" at bounding box center [642, 308] width 140 height 33
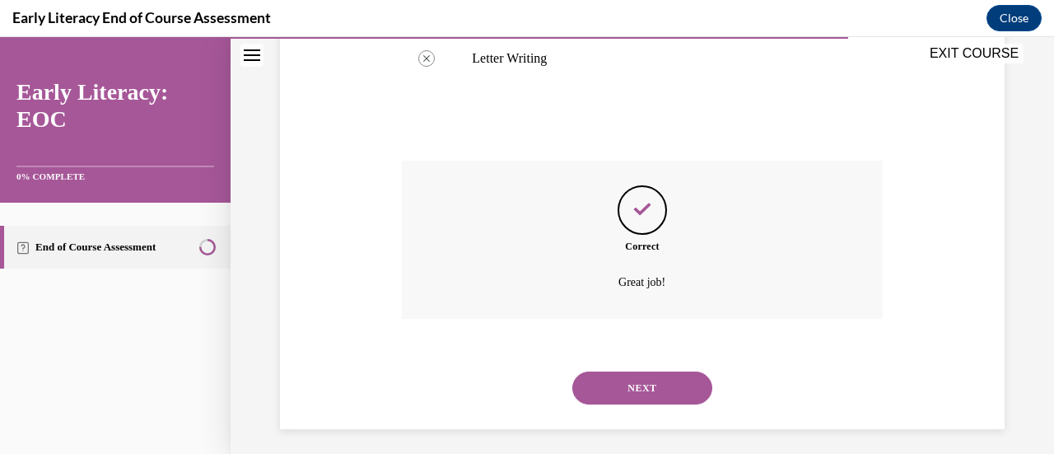
scroll to position [833, 0]
click at [647, 378] on button "NEXT" at bounding box center [642, 385] width 140 height 33
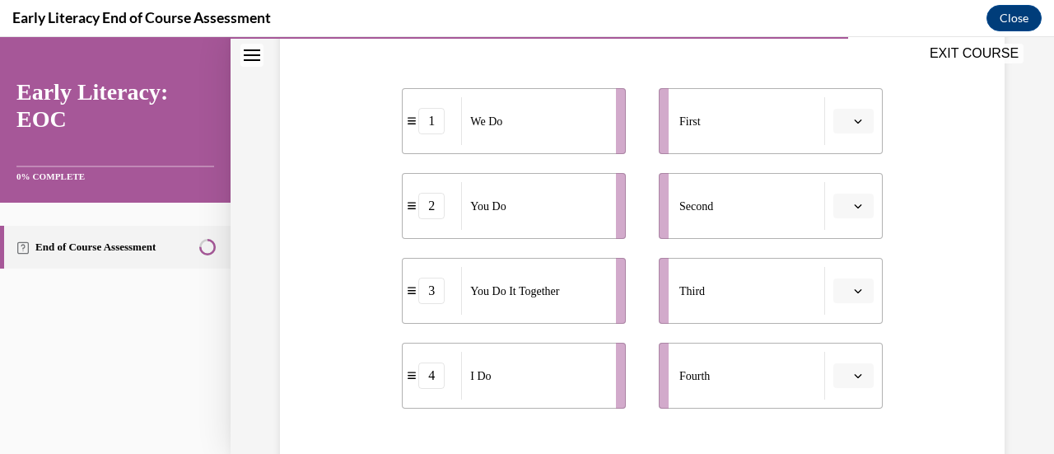
scroll to position [320, 0]
click at [854, 118] on icon "button" at bounding box center [858, 120] width 8 height 8
click at [842, 287] on div "4" at bounding box center [840, 288] width 40 height 33
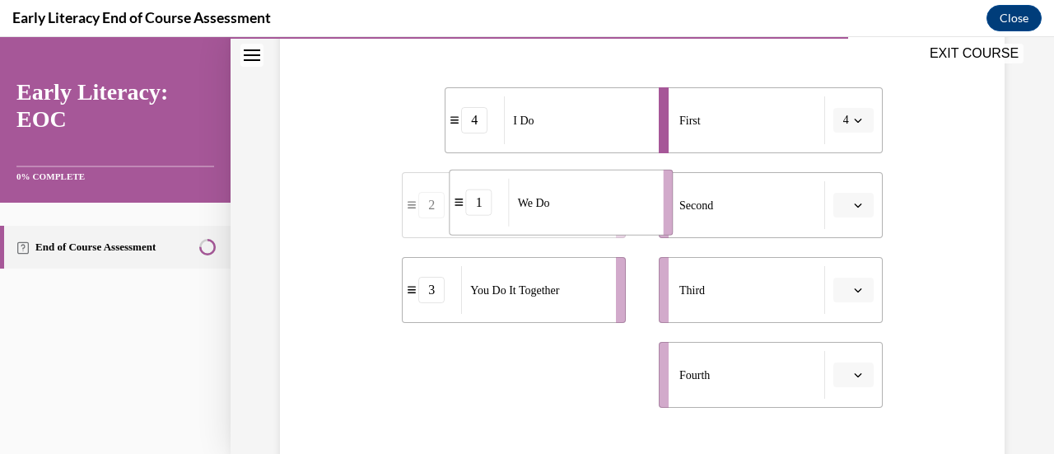
drag, startPoint x: 577, startPoint y: 381, endPoint x: 624, endPoint y: 209, distance: 178.6
click at [624, 209] on div "We Do" at bounding box center [581, 203] width 144 height 48
drag, startPoint x: 573, startPoint y: 366, endPoint x: 593, endPoint y: 357, distance: 21.7
click at [593, 357] on div "You Do" at bounding box center [554, 358] width 144 height 48
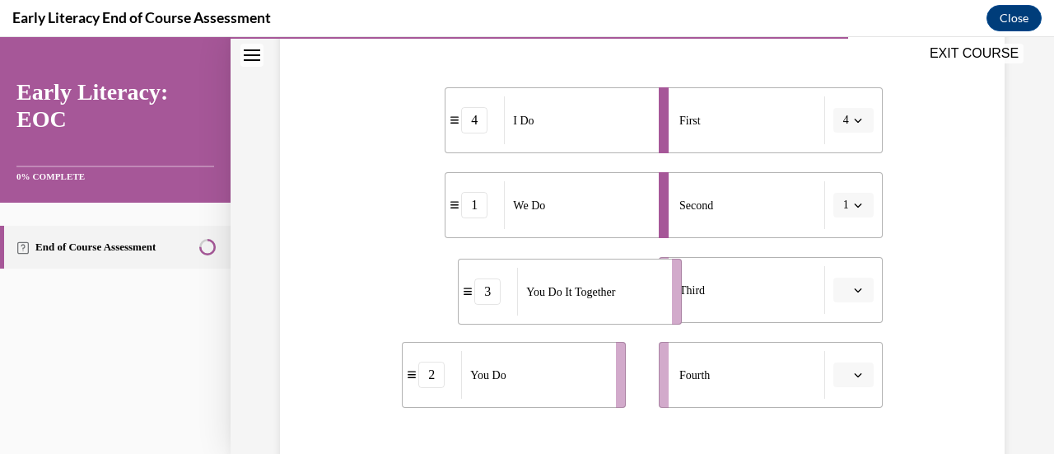
drag, startPoint x: 565, startPoint y: 309, endPoint x: 623, endPoint y: 311, distance: 57.7
click at [623, 311] on div "You Do It Together" at bounding box center [589, 292] width 144 height 48
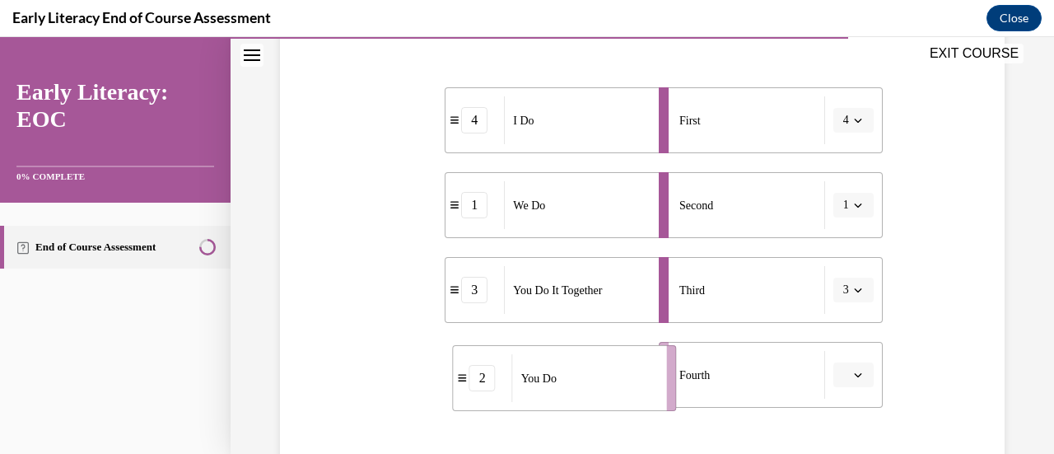
drag, startPoint x: 550, startPoint y: 367, endPoint x: 604, endPoint y: 368, distance: 53.6
click at [604, 368] on div "You Do" at bounding box center [584, 378] width 144 height 48
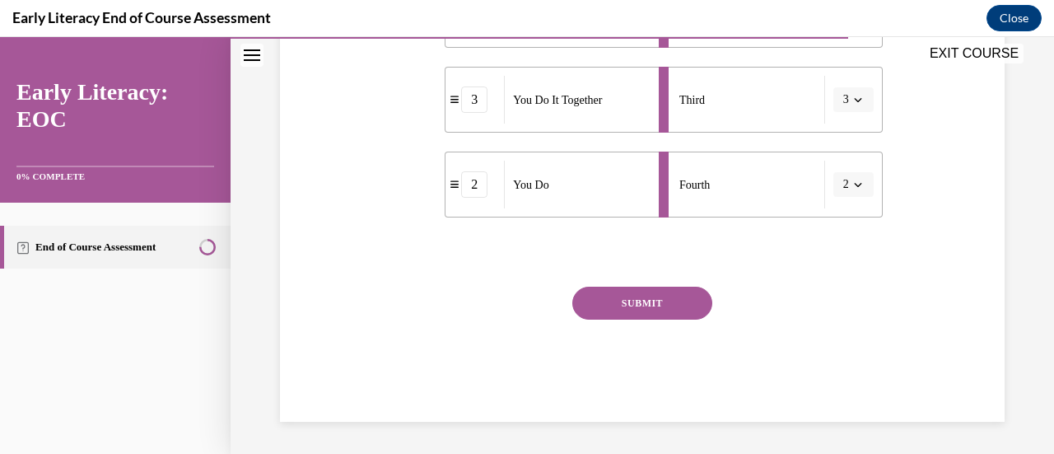
click at [657, 292] on button "SUBMIT" at bounding box center [642, 303] width 140 height 33
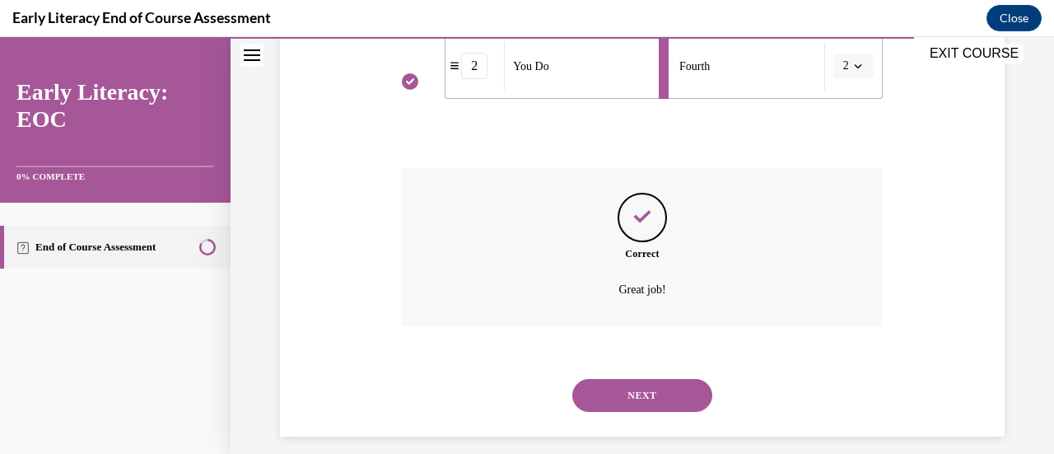
scroll to position [644, 0]
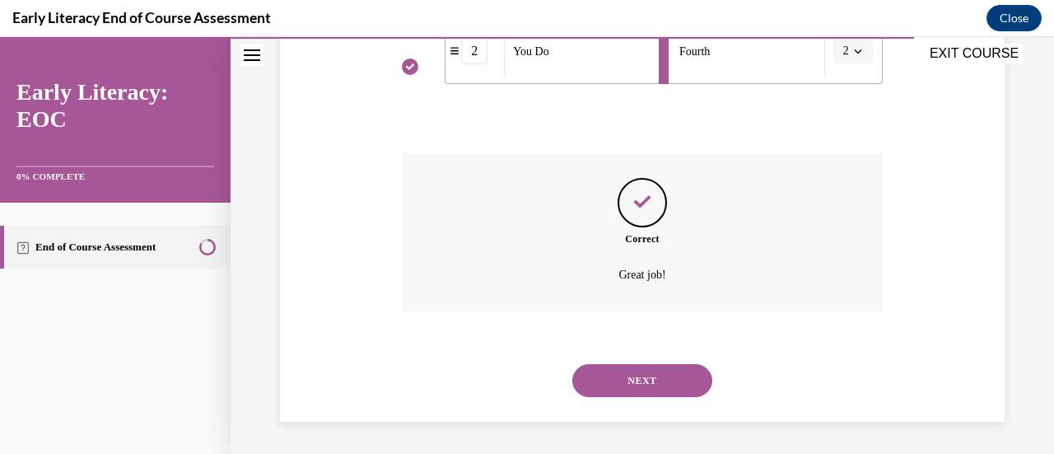
click at [642, 373] on button "NEXT" at bounding box center [642, 380] width 140 height 33
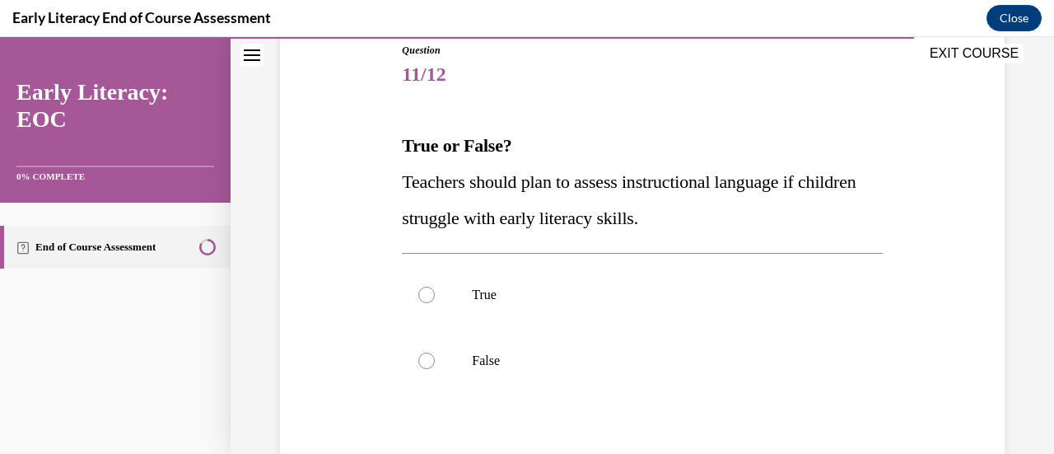
scroll to position [203, 0]
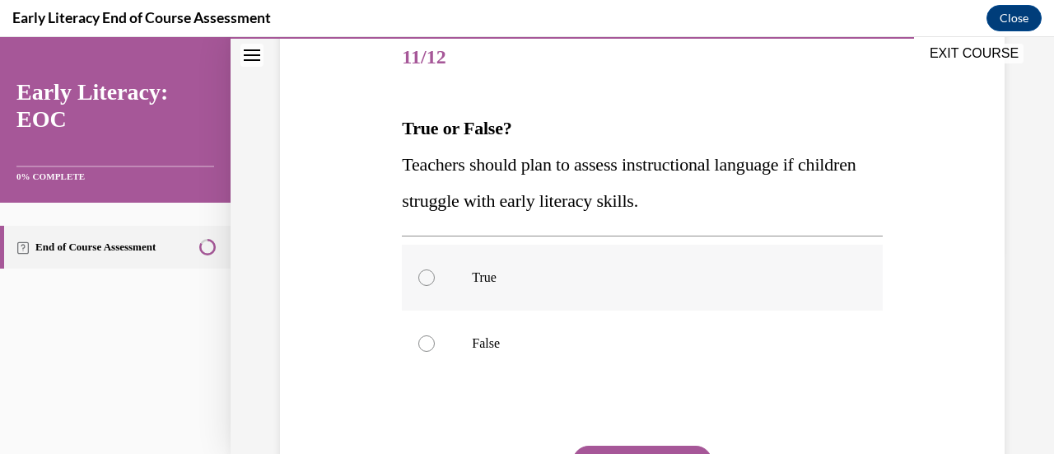
click at [773, 271] on p "True" at bounding box center [656, 277] width 369 height 16
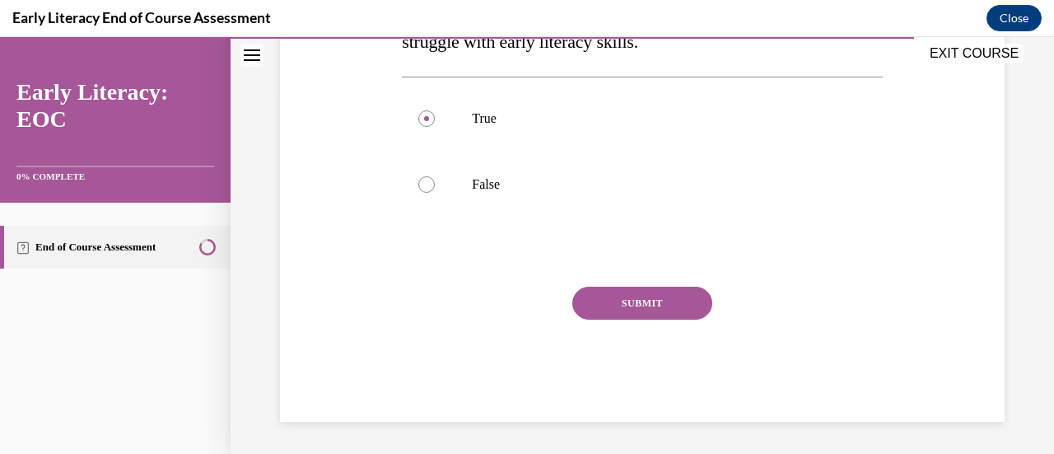
click at [653, 311] on button "SUBMIT" at bounding box center [642, 303] width 140 height 33
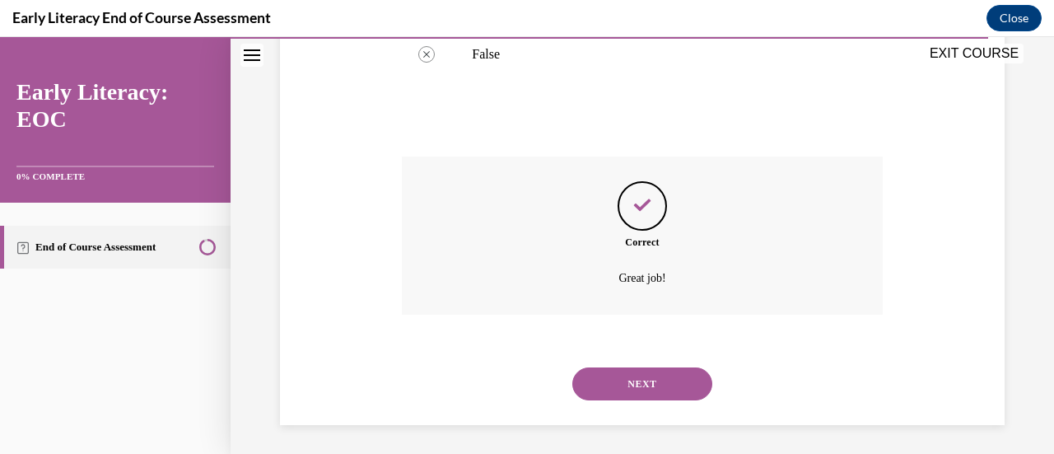
scroll to position [496, 0]
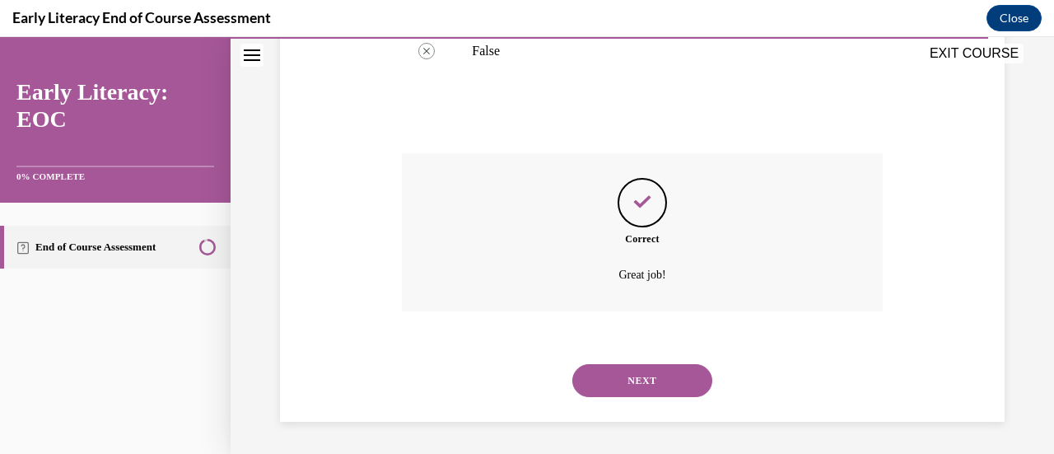
click at [624, 396] on button "NEXT" at bounding box center [642, 380] width 140 height 33
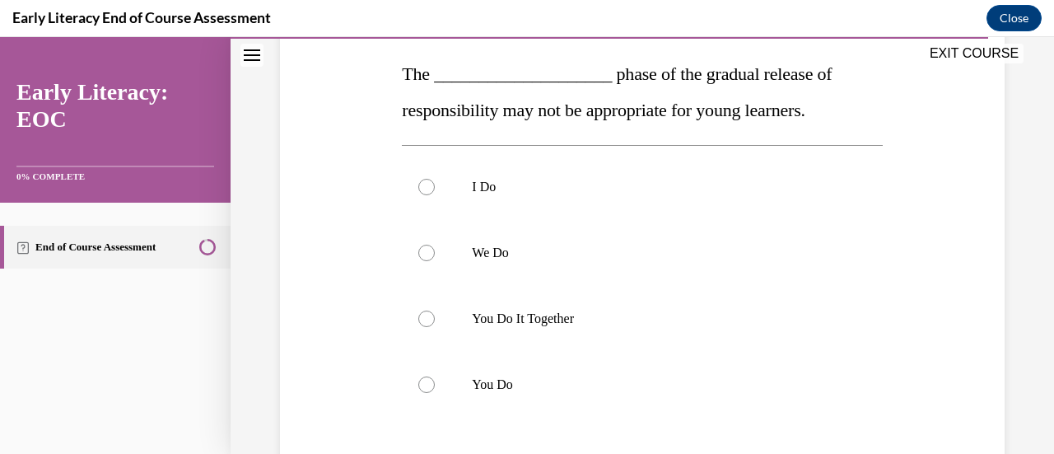
scroll to position [259, 0]
click at [679, 334] on div at bounding box center [642, 318] width 480 height 66
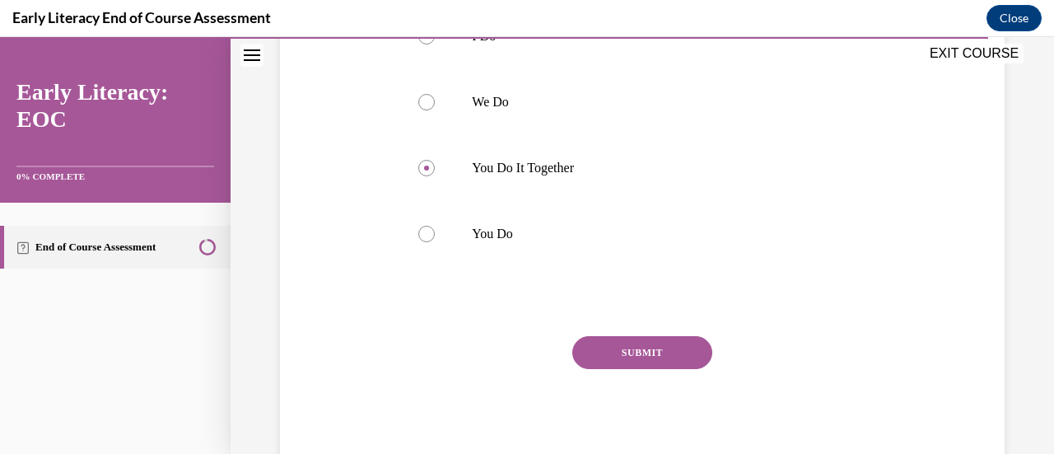
click at [669, 342] on button "SUBMIT" at bounding box center [642, 352] width 140 height 33
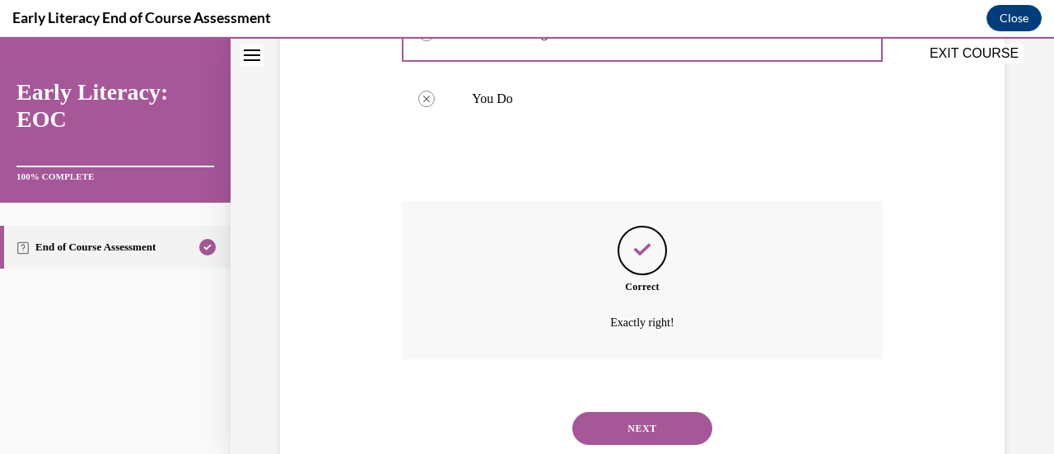
scroll to position [591, 0]
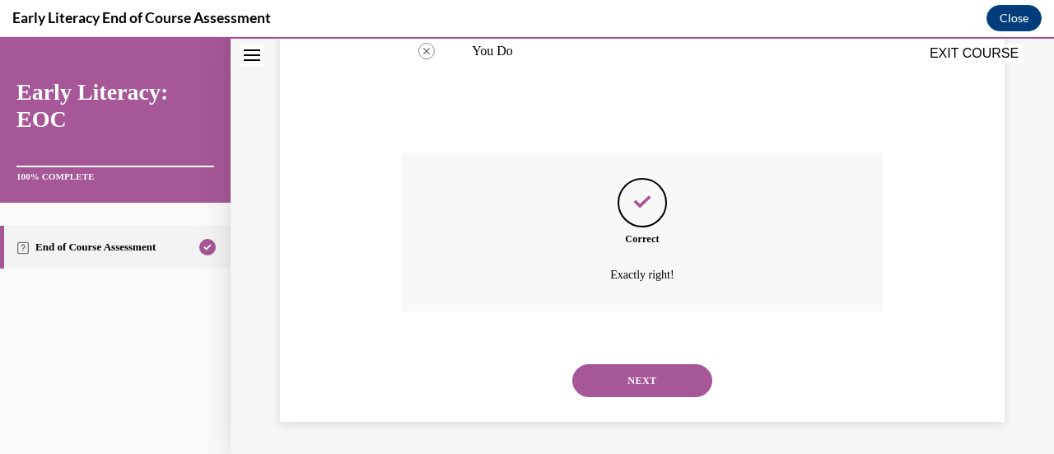
click at [647, 378] on button "NEXT" at bounding box center [642, 380] width 140 height 33
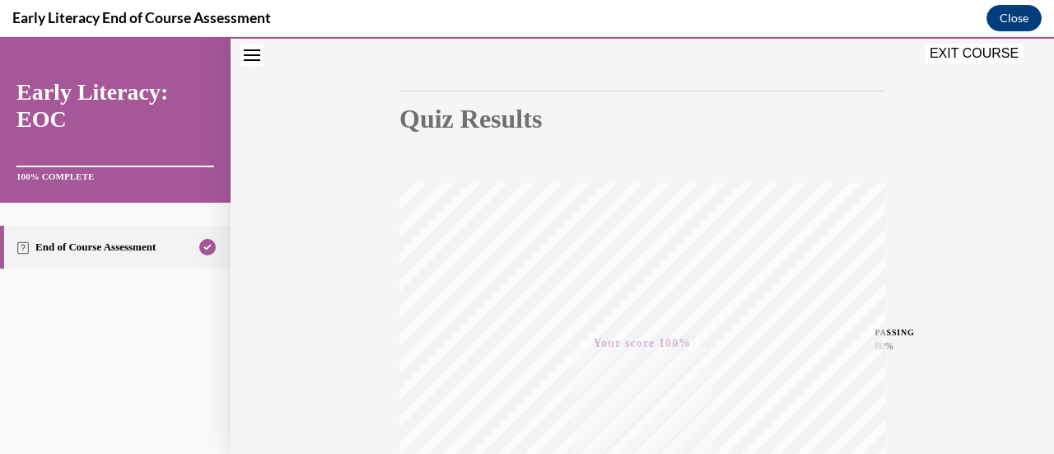
scroll to position [0, 0]
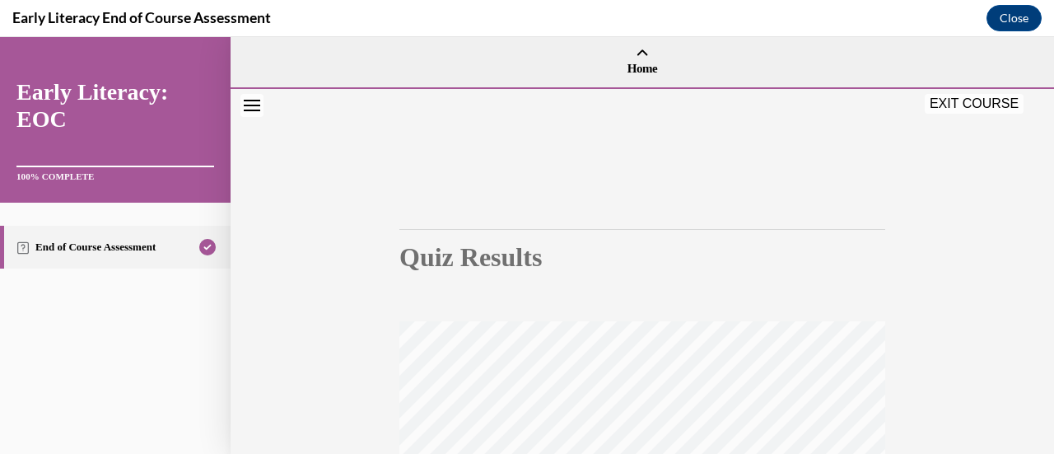
click at [980, 105] on button "EXIT COURSE" at bounding box center [974, 104] width 99 height 20
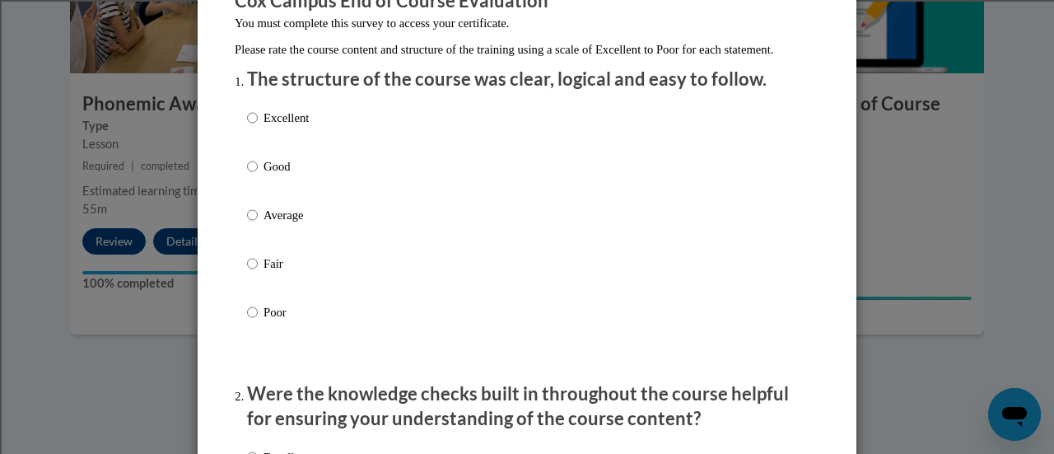
scroll to position [165, 0]
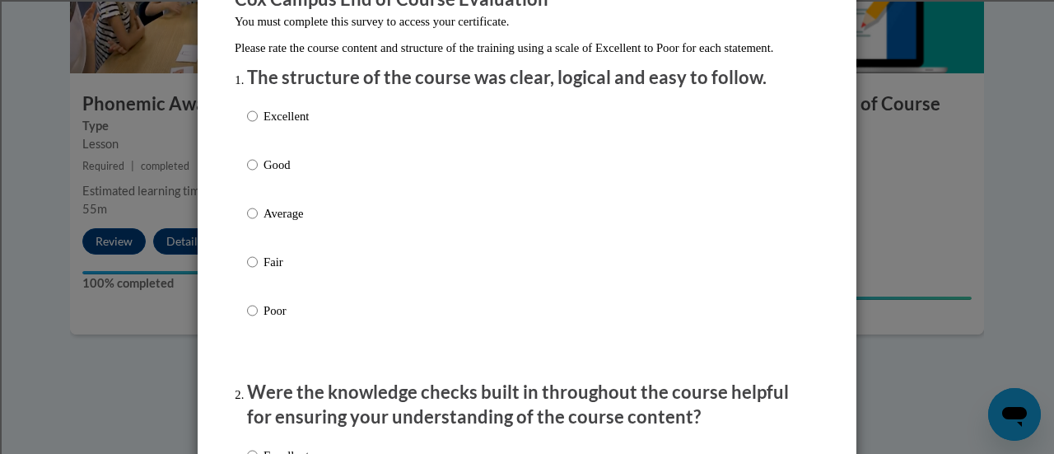
click at [285, 222] on p "Average" at bounding box center [286, 213] width 45 height 18
click at [258, 222] on input "Average" at bounding box center [252, 213] width 11 height 18
radio input "true"
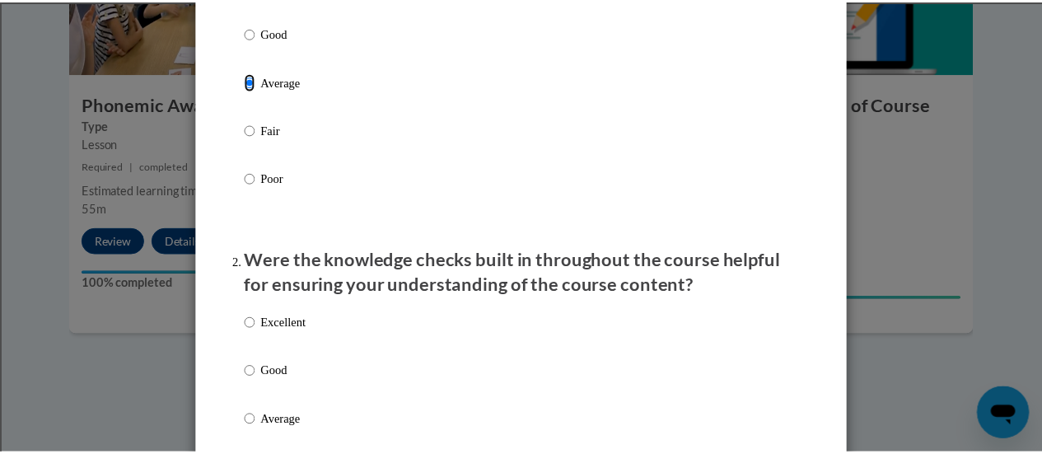
scroll to position [0, 0]
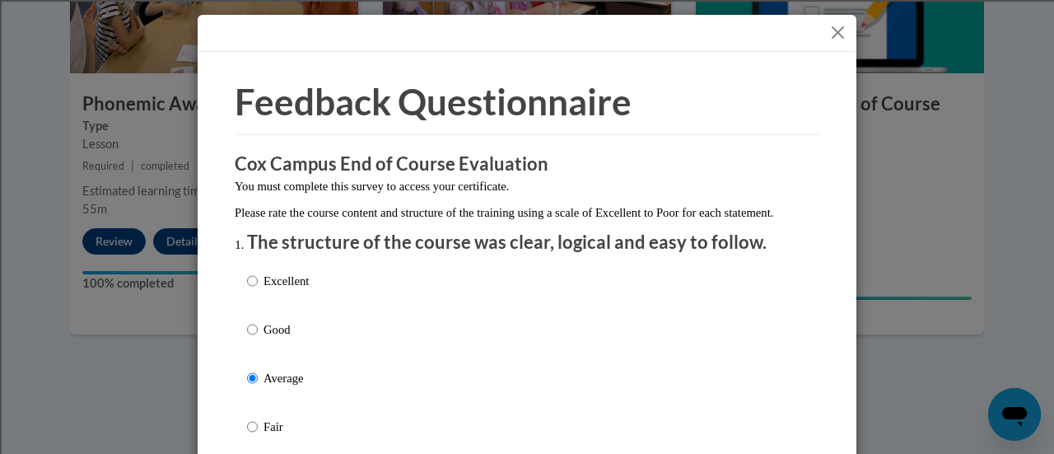
click at [829, 35] on button "Close" at bounding box center [838, 32] width 21 height 21
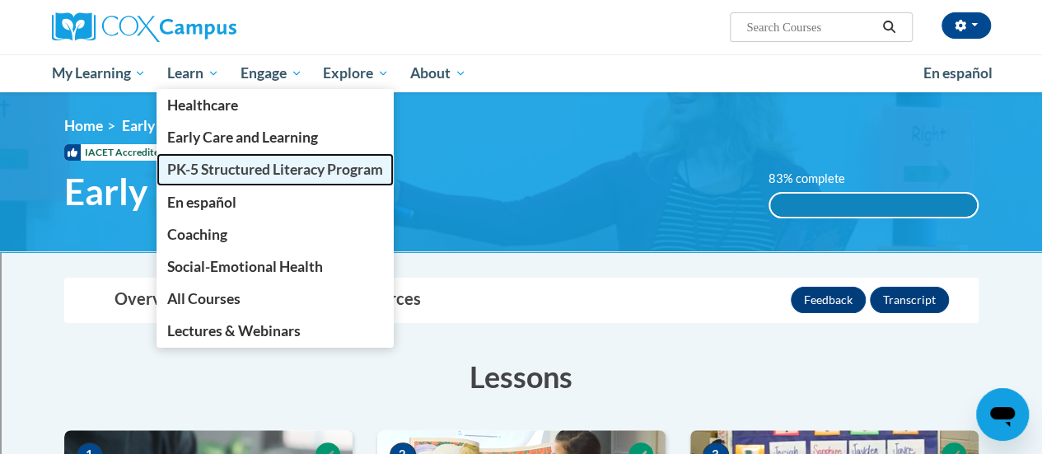
click at [212, 176] on span "PK-5 Structured Literacy Program" at bounding box center [275, 169] width 216 height 17
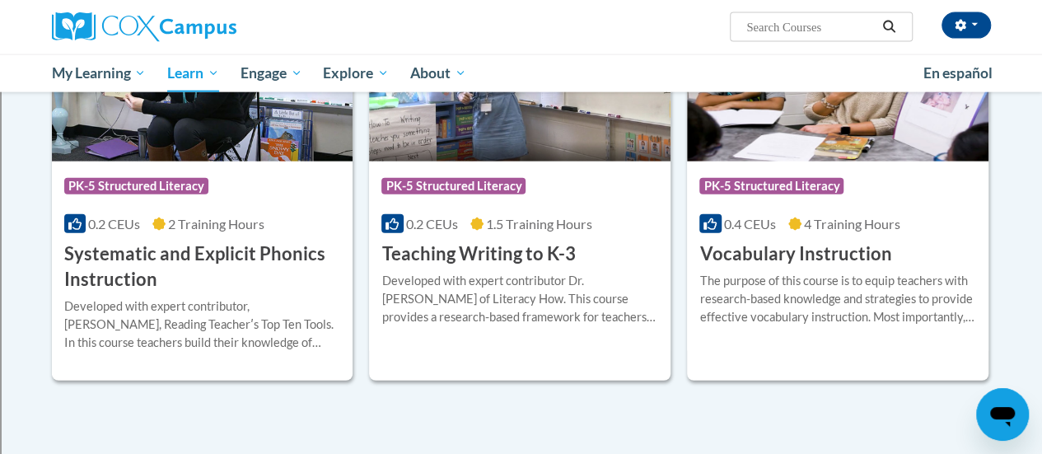
scroll to position [1898, 0]
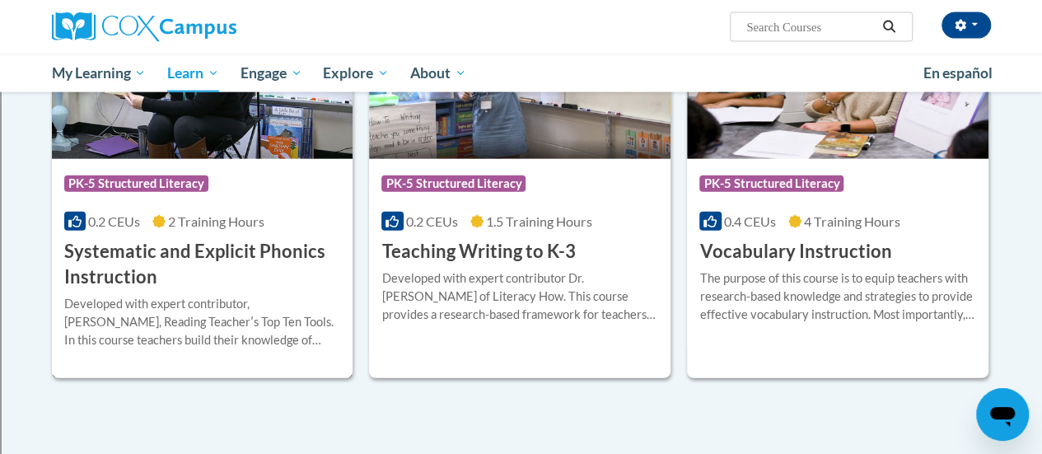
click at [269, 225] on div "0.2 CEUs 2 Training Hours" at bounding box center [202, 221] width 277 height 18
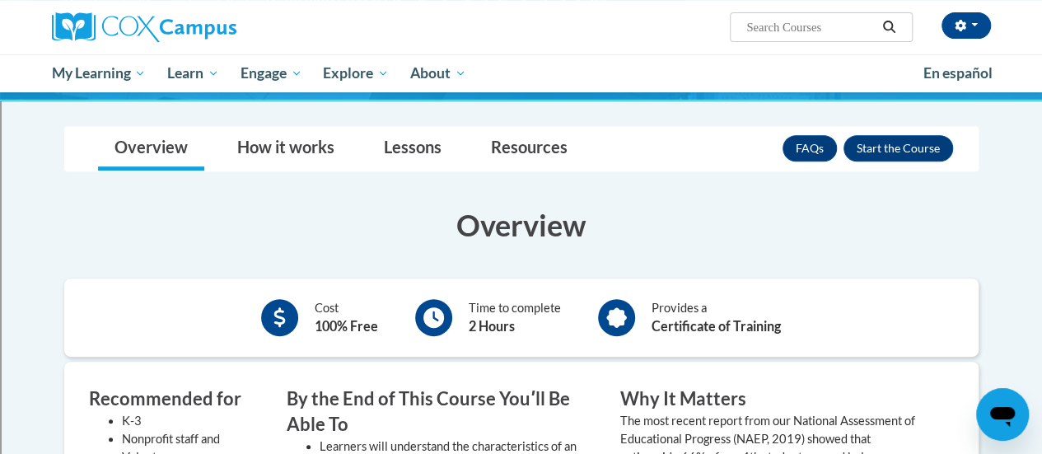
scroll to position [270, 0]
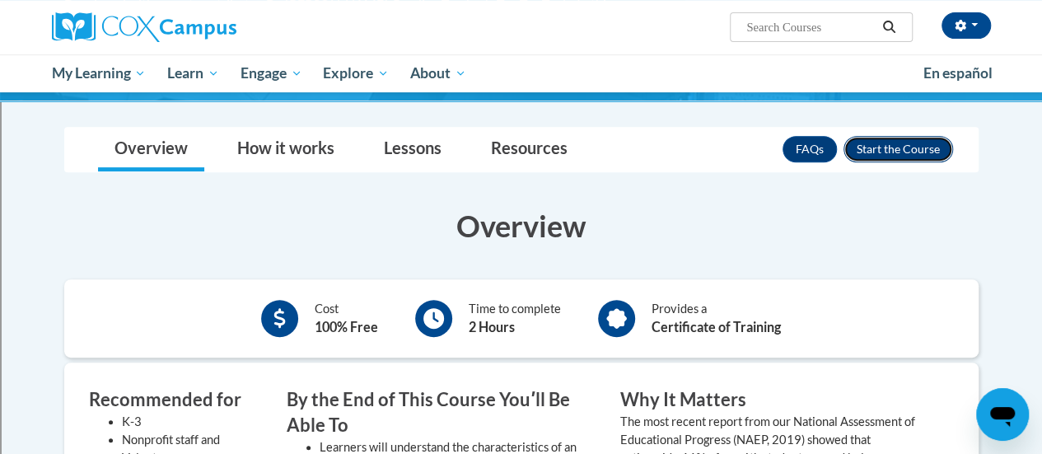
click at [901, 154] on button "Enroll" at bounding box center [898, 149] width 110 height 26
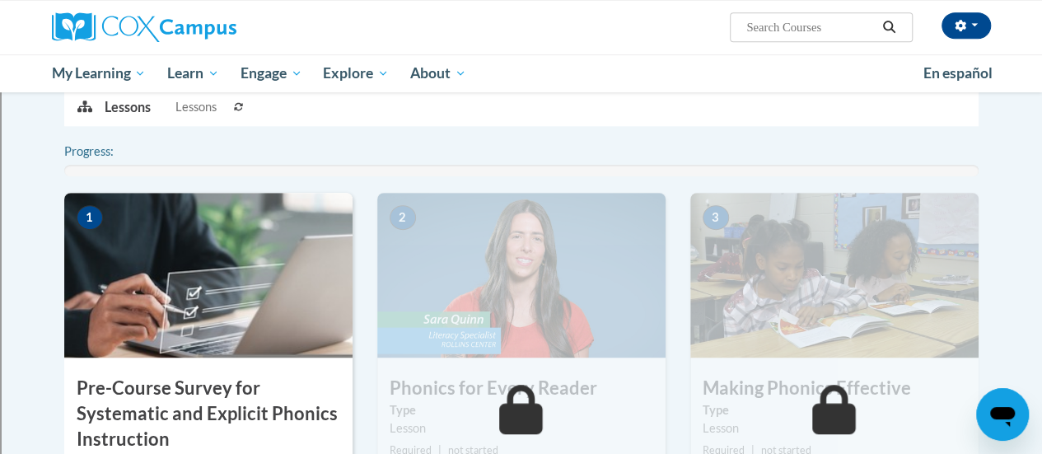
scroll to position [385, 0]
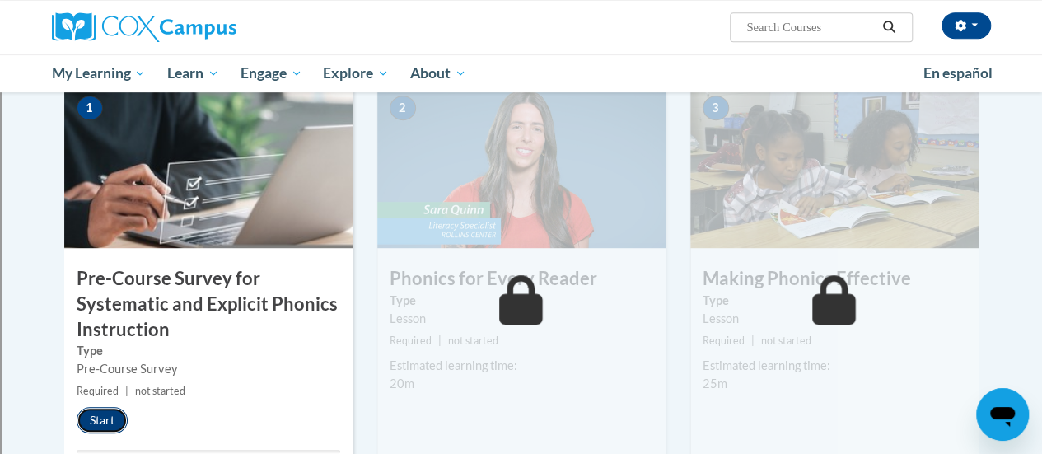
click at [117, 418] on button "Start" at bounding box center [102, 420] width 51 height 26
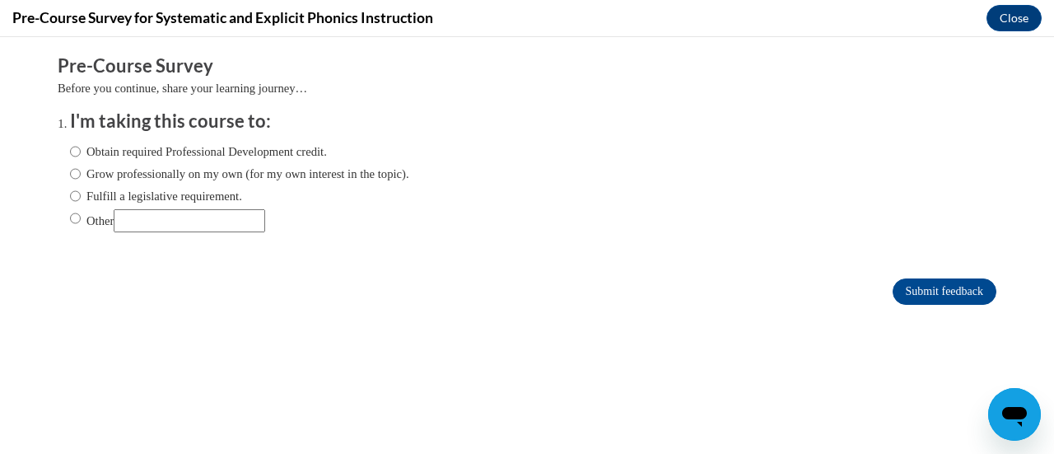
scroll to position [0, 0]
click at [204, 151] on label "Obtain required Professional Development credit." at bounding box center [198, 151] width 257 height 18
click at [81, 151] on input "Obtain required Professional Development credit." at bounding box center [75, 151] width 11 height 18
radio input "true"
click at [914, 279] on input "Submit feedback" at bounding box center [945, 291] width 104 height 26
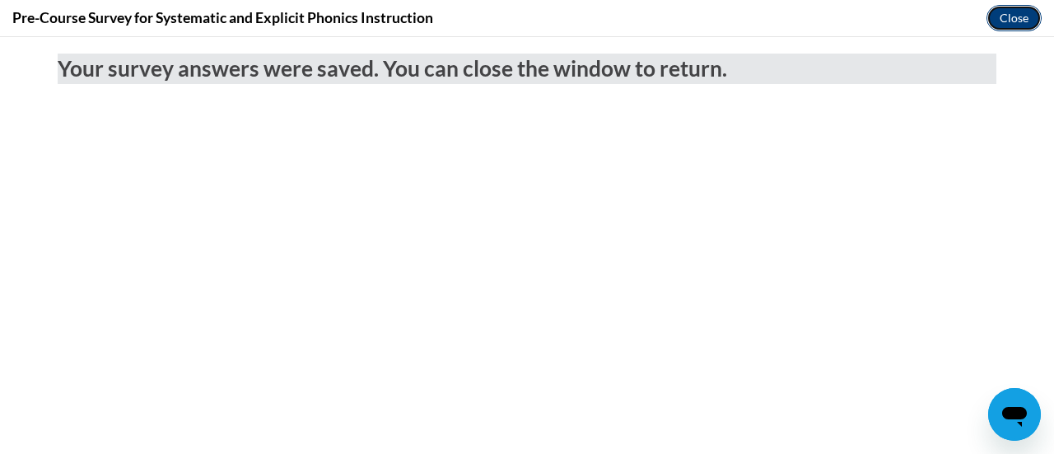
click at [1003, 20] on button "Close" at bounding box center [1014, 18] width 55 height 26
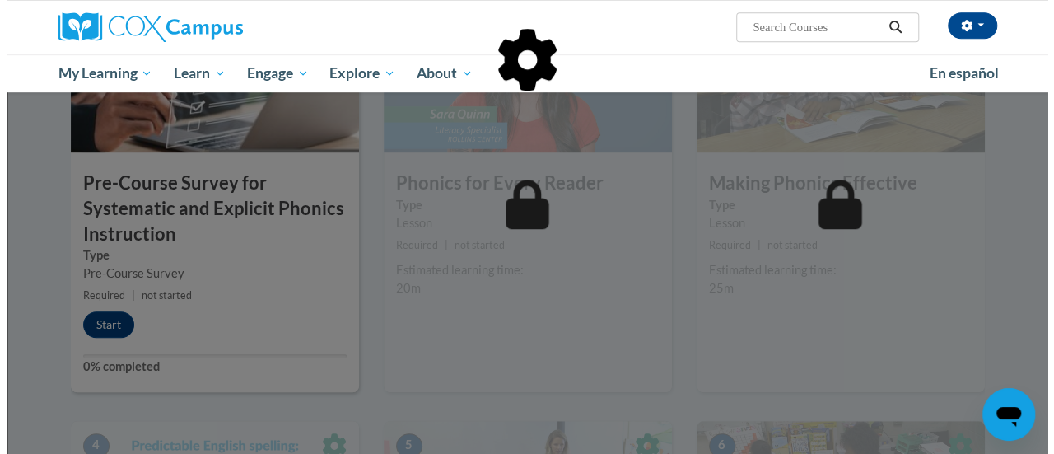
scroll to position [483, 0]
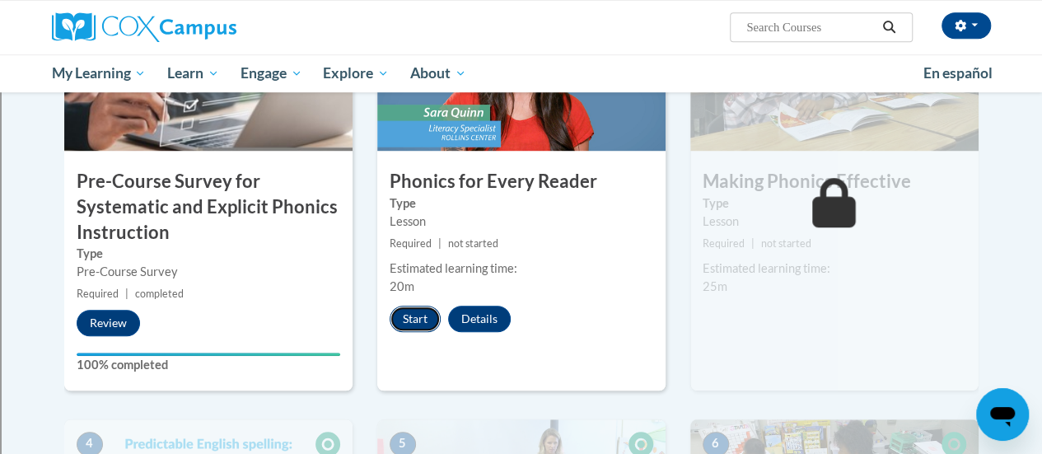
click at [409, 315] on button "Start" at bounding box center [415, 319] width 51 height 26
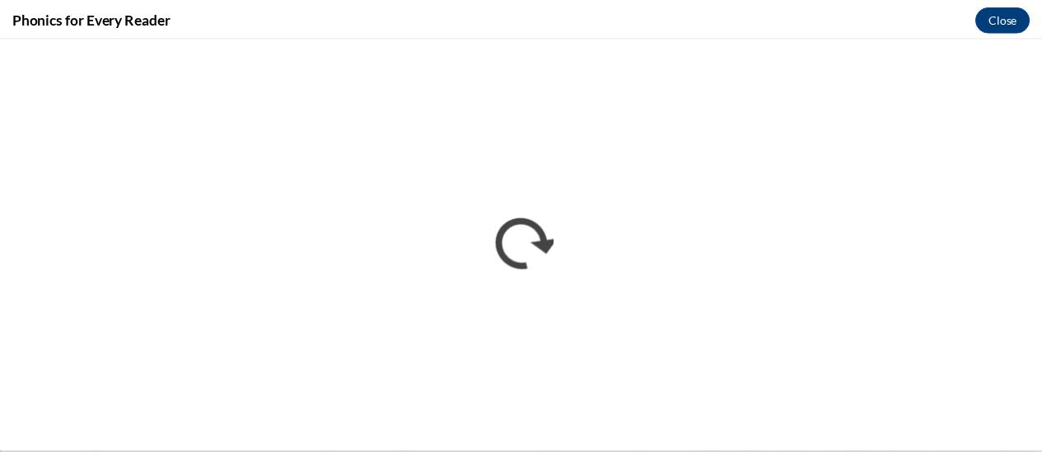
scroll to position [0, 0]
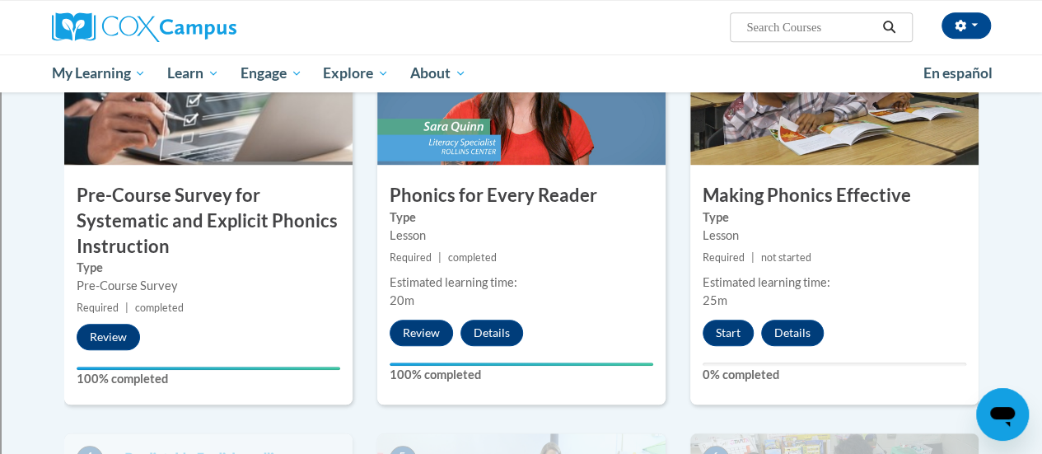
scroll to position [469, 0]
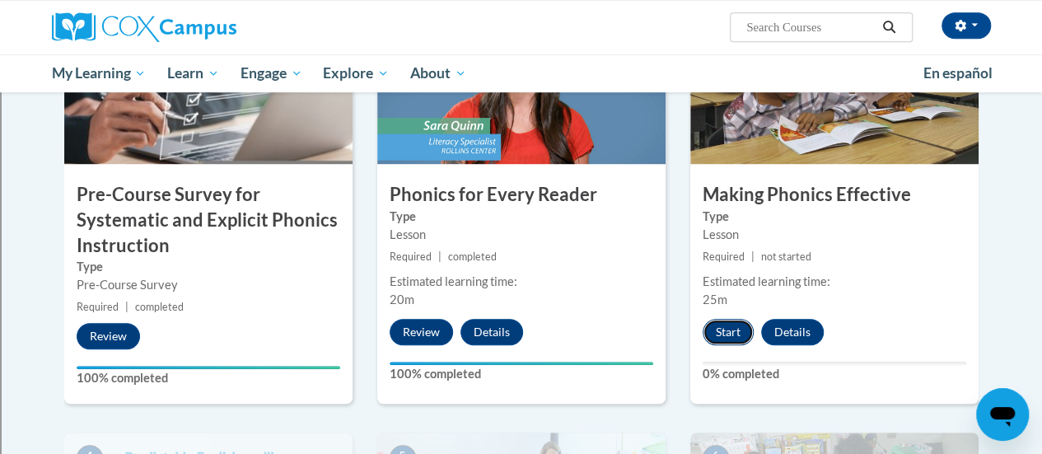
click at [726, 323] on button "Start" at bounding box center [728, 332] width 51 height 26
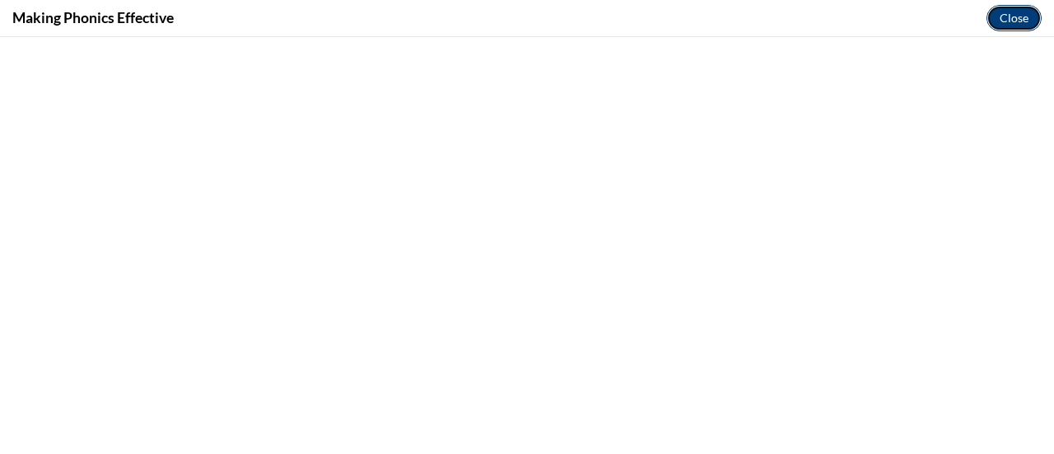
click at [1012, 23] on button "Close" at bounding box center [1014, 18] width 55 height 26
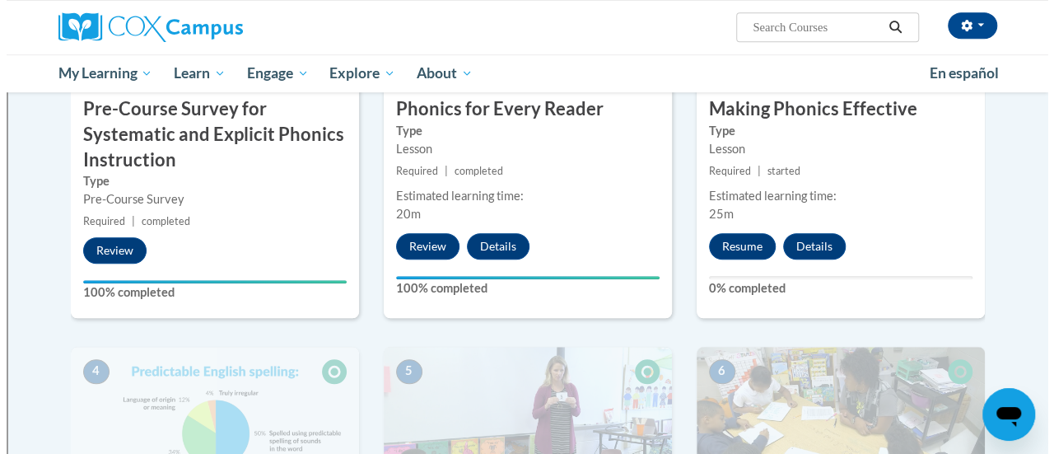
scroll to position [554, 0]
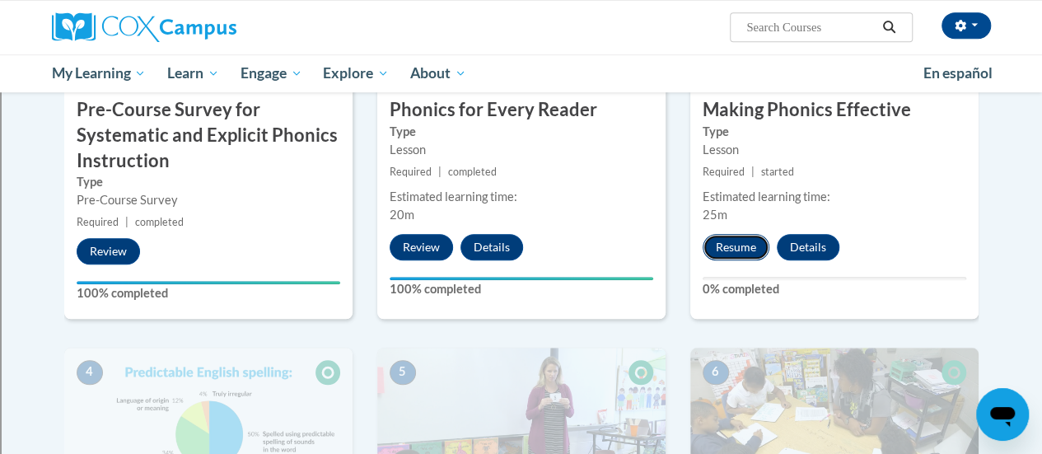
click at [742, 238] on button "Resume" at bounding box center [736, 247] width 67 height 26
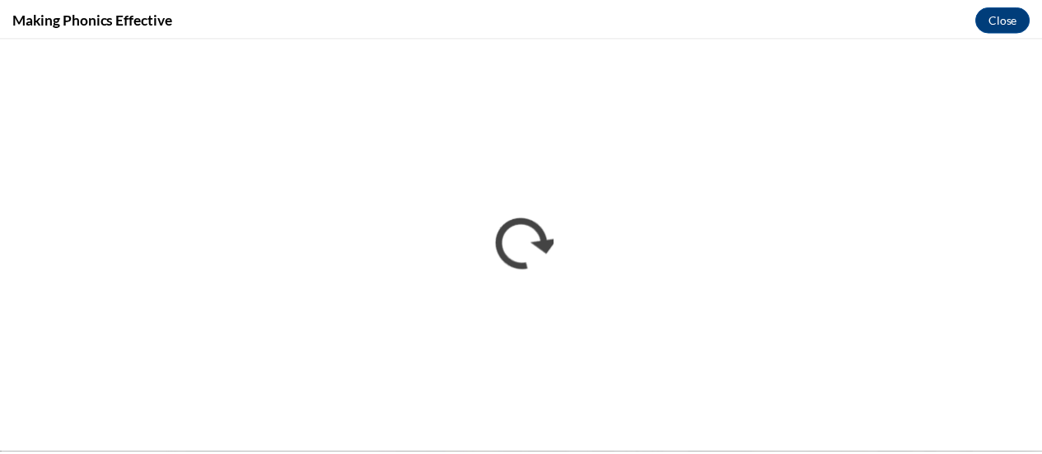
scroll to position [0, 0]
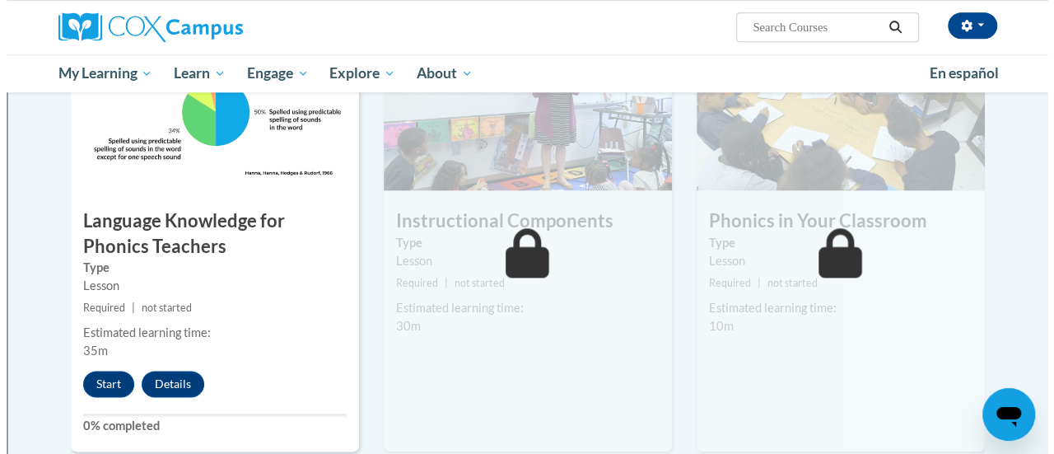
scroll to position [903, 0]
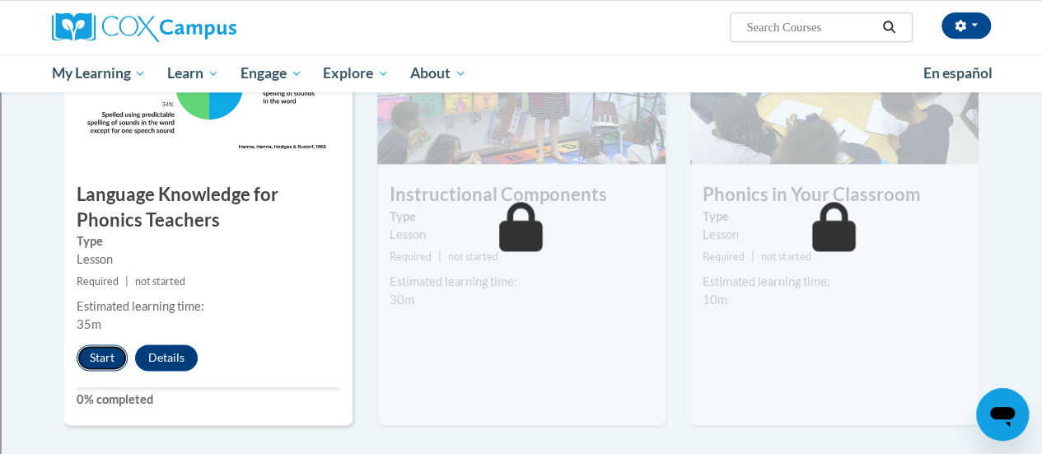
click at [92, 352] on button "Start" at bounding box center [102, 357] width 51 height 26
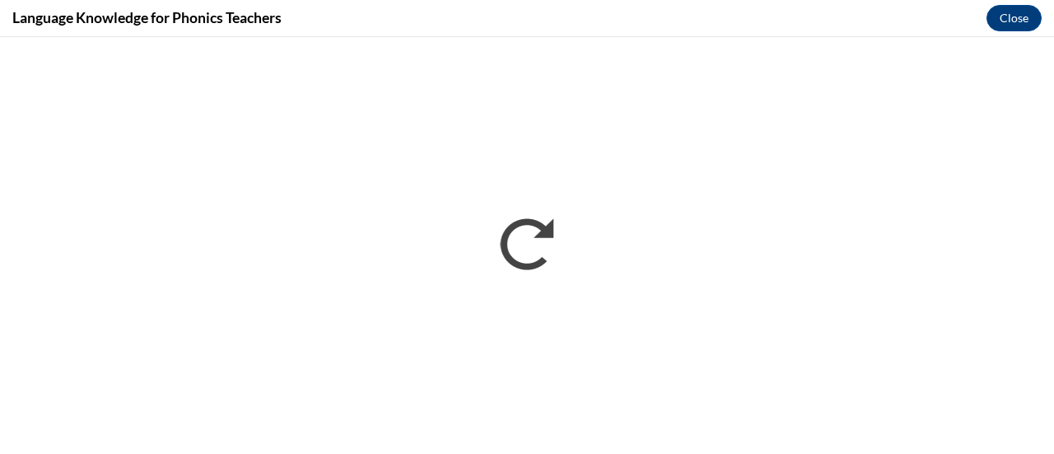
scroll to position [0, 0]
